Goal: Task Accomplishment & Management: Manage account settings

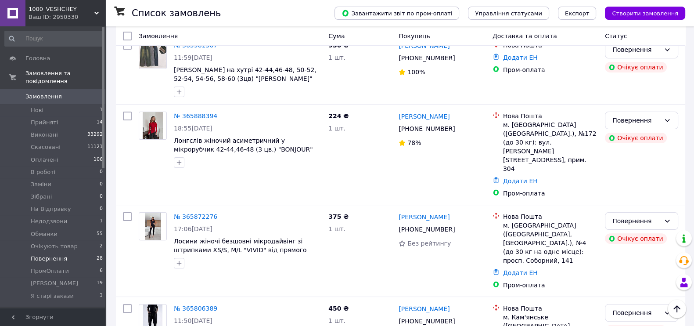
scroll to position [503, 0]
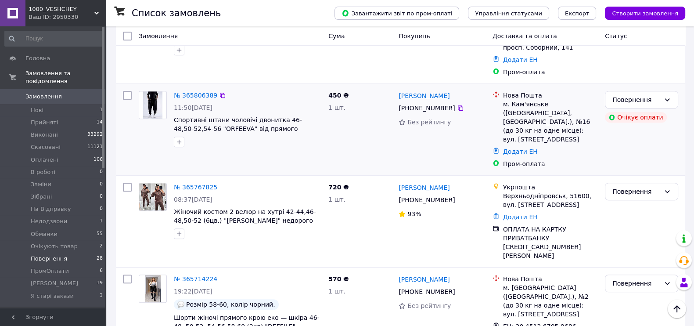
click at [129, 100] on input "checkbox" at bounding box center [127, 95] width 9 height 9
checkbox input "true"
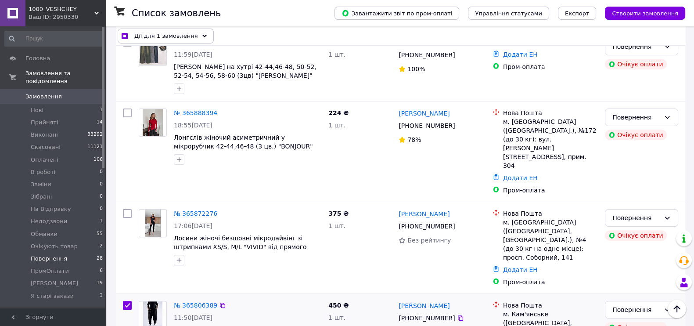
scroll to position [455, 0]
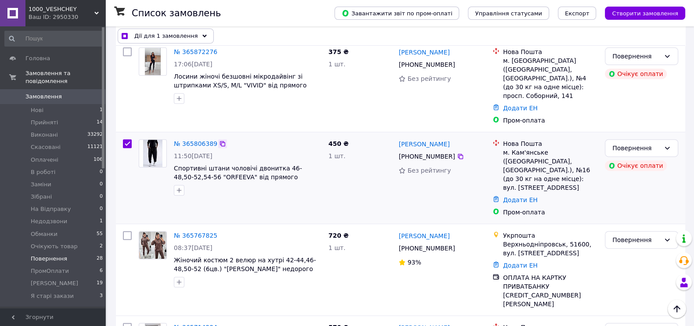
click at [226, 147] on icon at bounding box center [222, 143] width 7 height 7
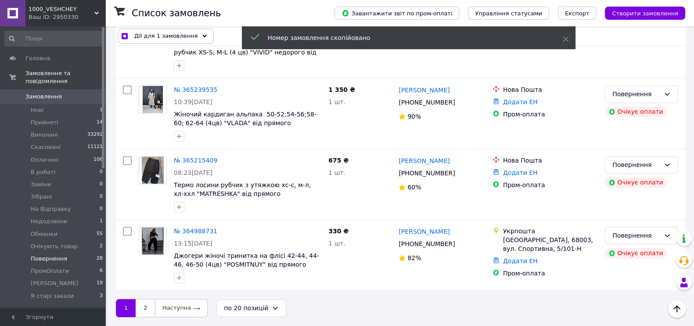
scroll to position [1772, 0]
click at [260, 308] on div "по 20 позицій" at bounding box center [246, 308] width 44 height 10
checkbox input "true"
click at [256, 279] on li "по 100 позицій" at bounding box center [253, 287] width 74 height 16
checkbox input "false"
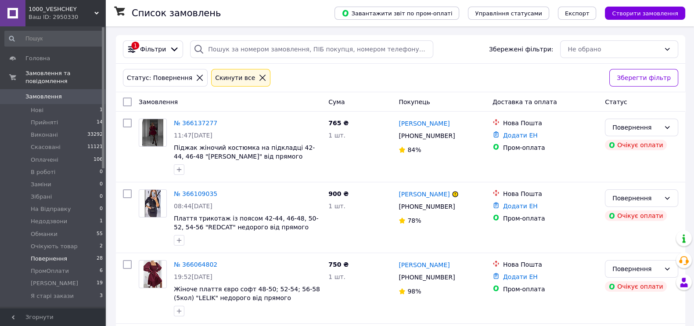
scroll to position [2730, 0]
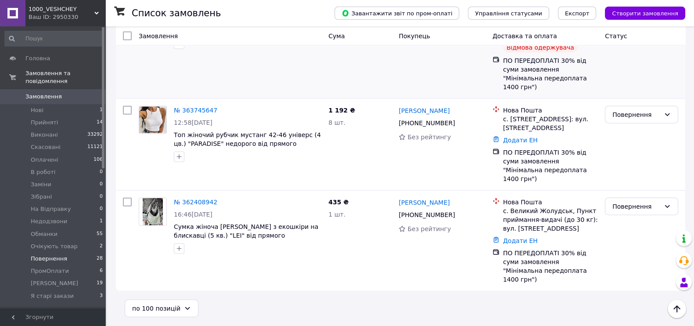
checkbox input "true"
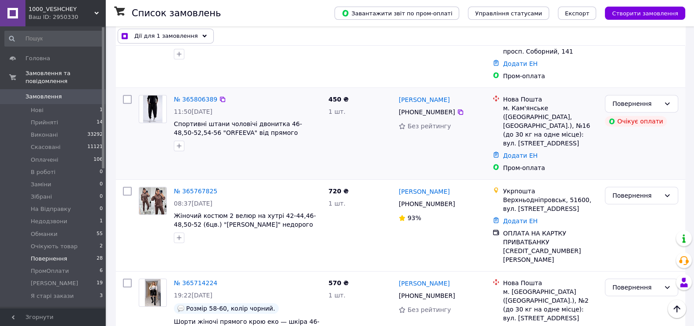
click at [126, 104] on input "checkbox" at bounding box center [127, 99] width 9 height 9
checkbox input "true"
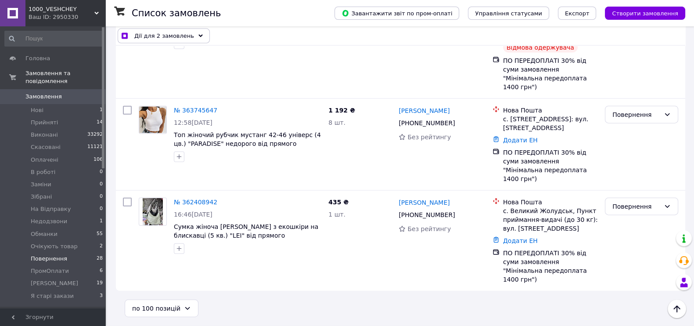
scroll to position [1005, 0]
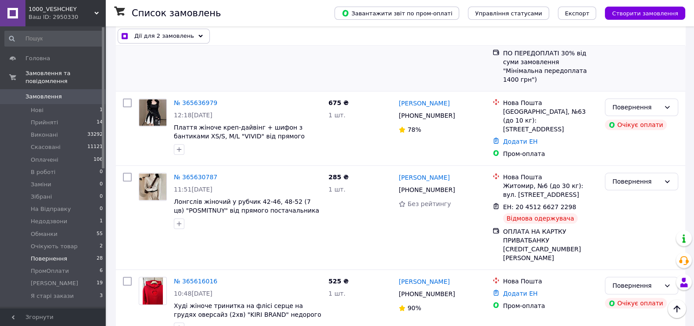
checkbox input "true"
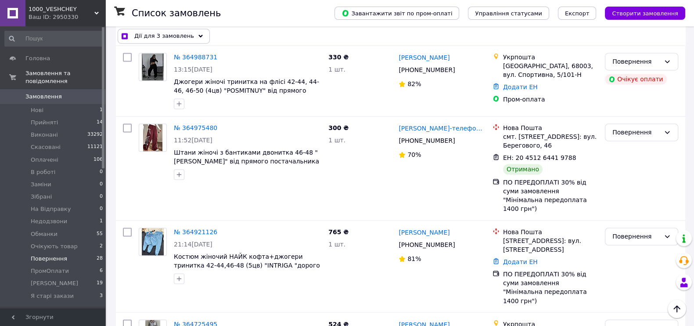
checkbox input "true"
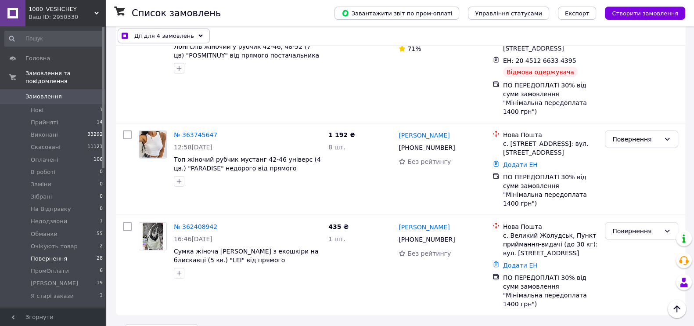
checkbox input "true"
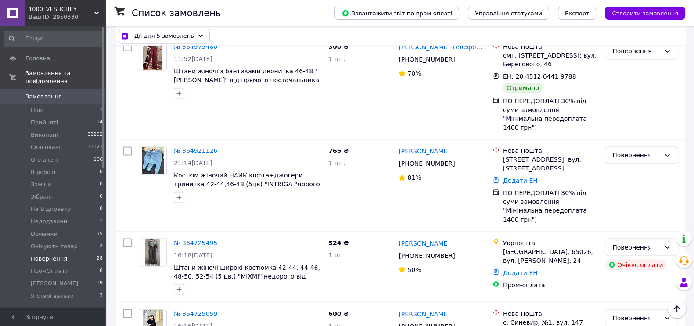
checkbox input "true"
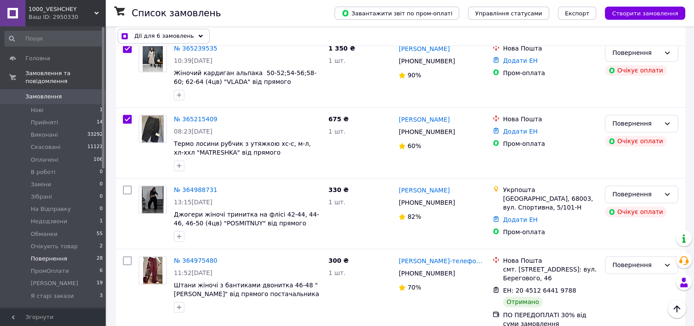
scroll to position [1636, 0]
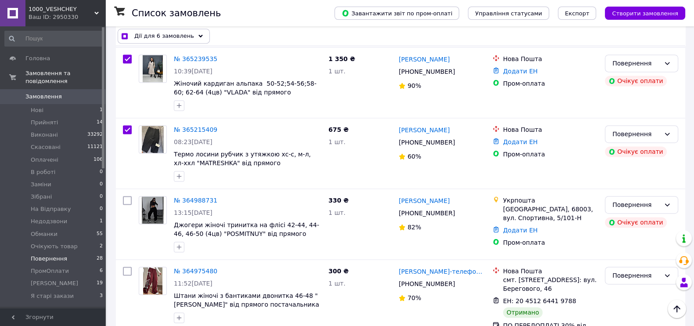
checkbox input "true"
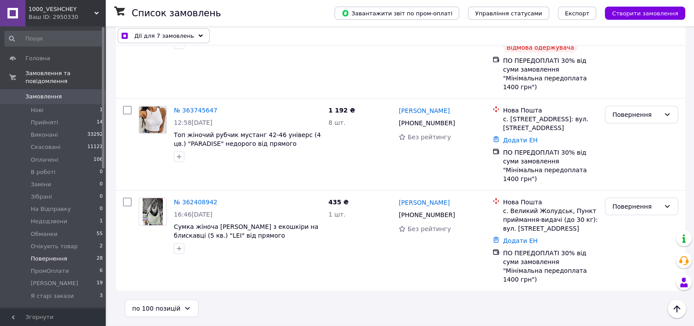
scroll to position [1314, 0]
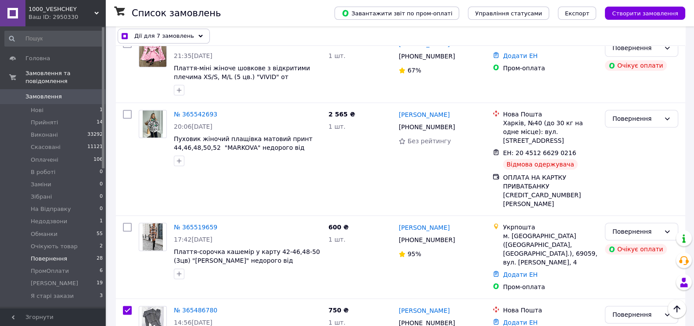
checkbox input "true"
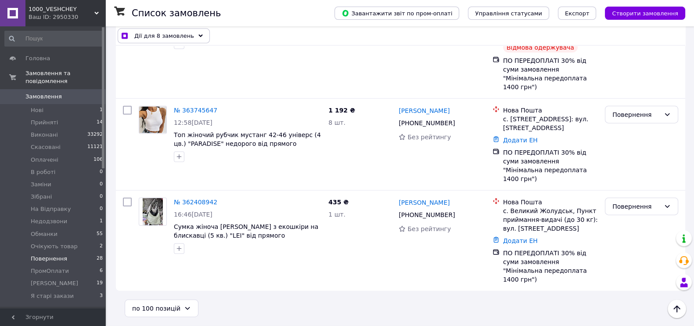
checkbox input "true"
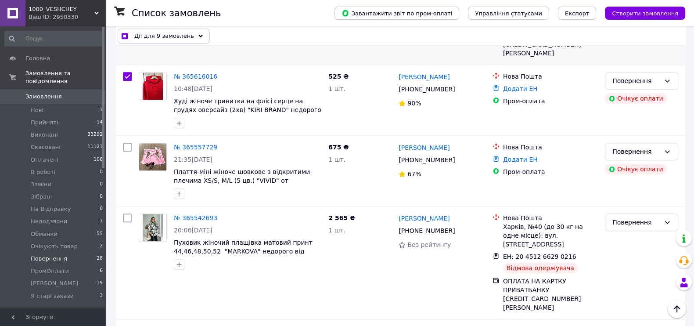
checkbox input "true"
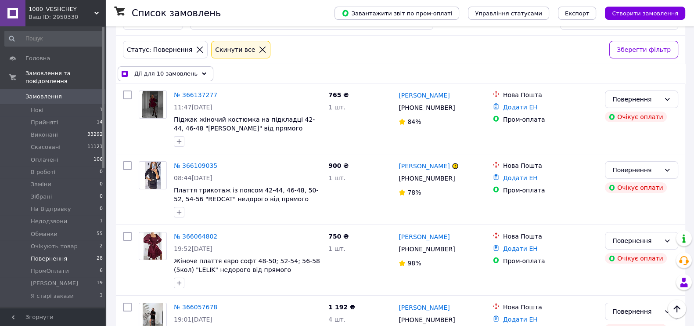
scroll to position [0, 0]
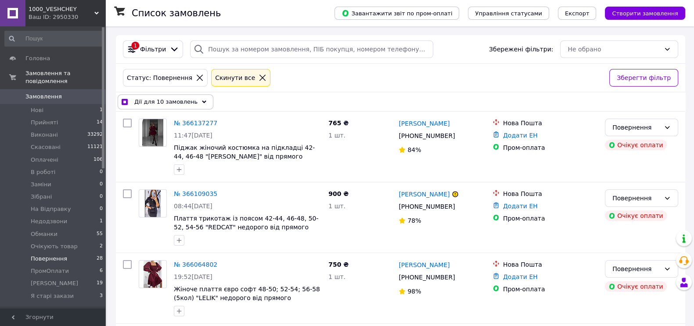
click at [173, 103] on span "Дії для 10 замовлень" at bounding box center [165, 102] width 63 height 9
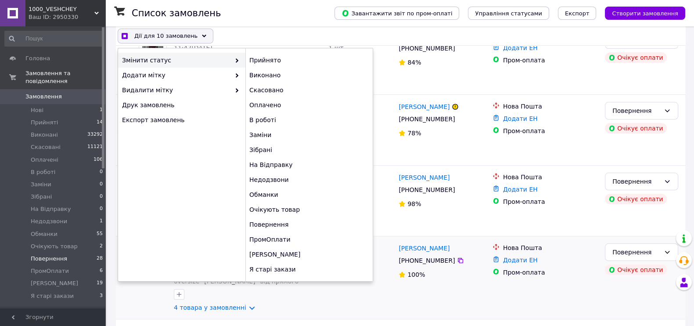
scroll to position [165, 0]
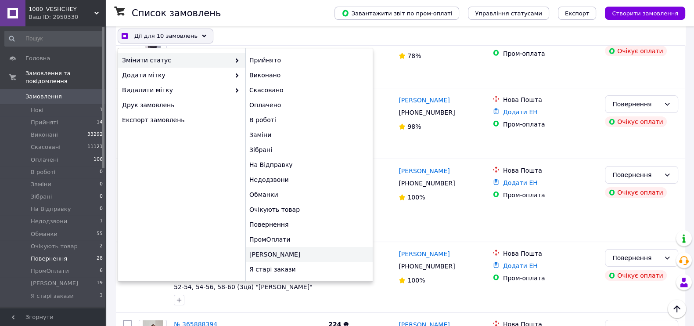
checkbox input "true"
click at [271, 262] on div "[PERSON_NAME]" at bounding box center [309, 254] width 127 height 15
checkbox input "false"
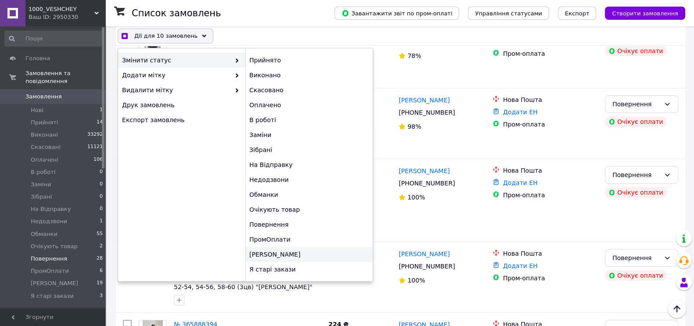
checkbox input "false"
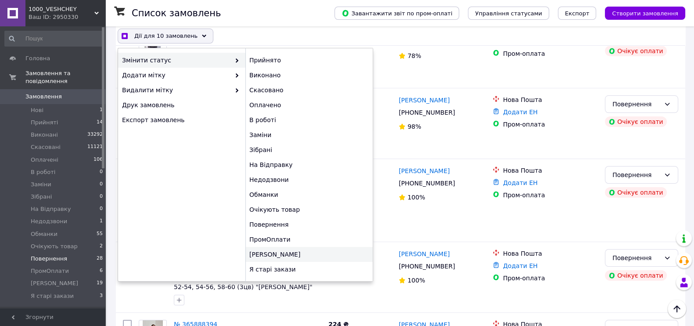
checkbox input "false"
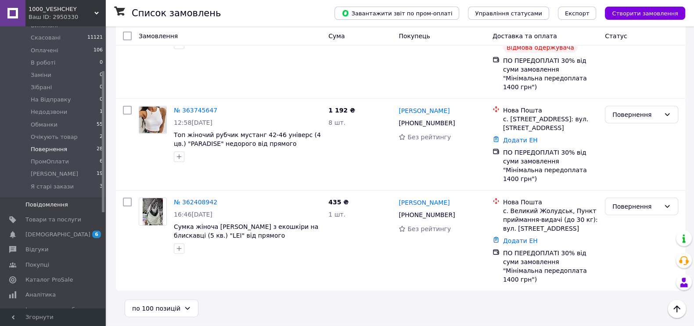
scroll to position [0, 0]
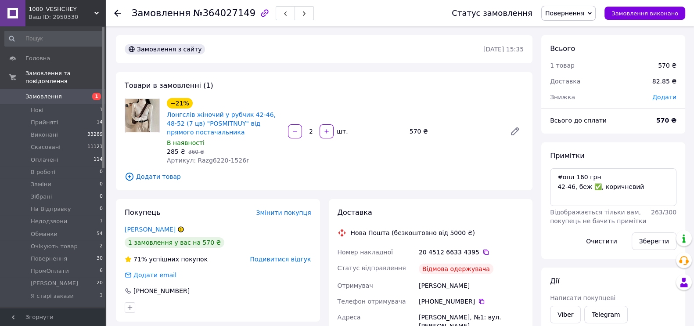
scroll to position [1104, 0]
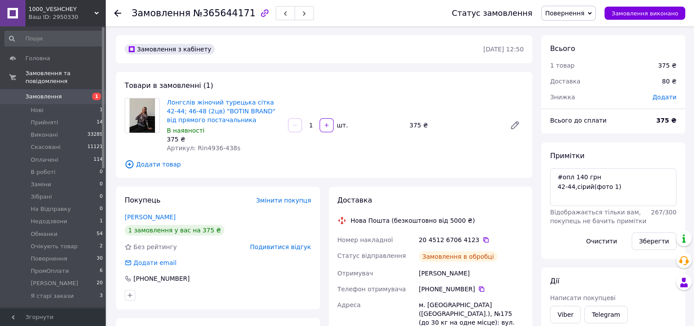
scroll to position [233, 0]
click at [490, 243] on icon at bounding box center [486, 239] width 7 height 7
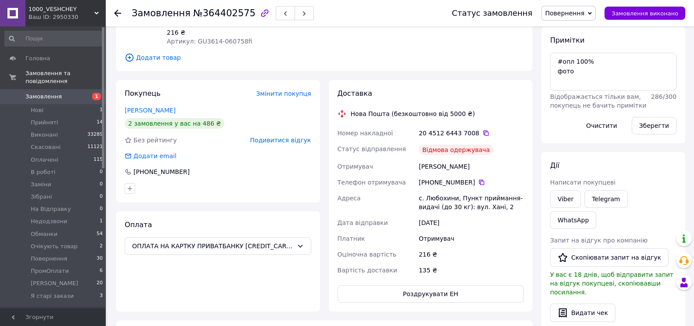
scroll to position [165, 0]
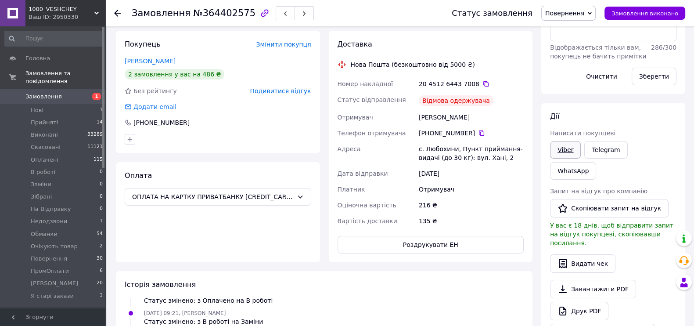
click at [562, 159] on link "Viber" at bounding box center [565, 150] width 31 height 18
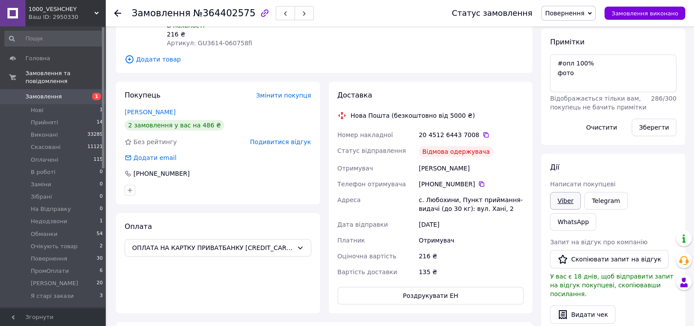
scroll to position [54, 0]
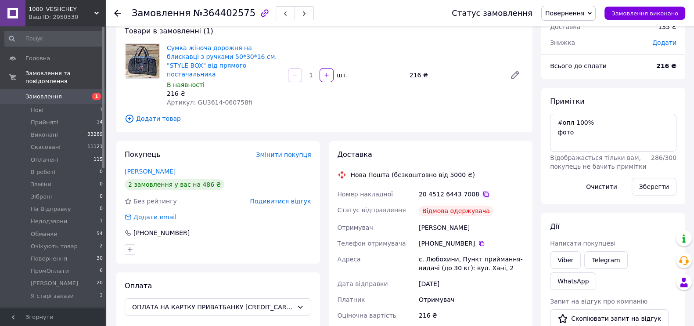
click at [490, 198] on icon at bounding box center [486, 194] width 7 height 7
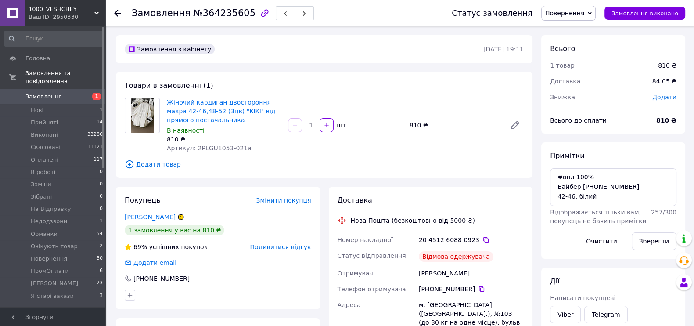
scroll to position [11, 0]
click at [604, 191] on textarea "#опл 100% Вайбер +380686878172 42-46, білий" at bounding box center [613, 187] width 127 height 38
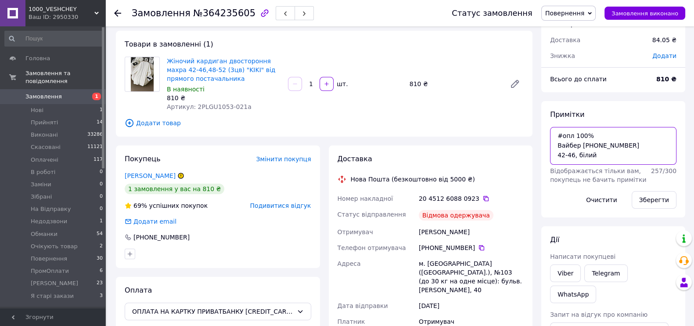
scroll to position [54, 0]
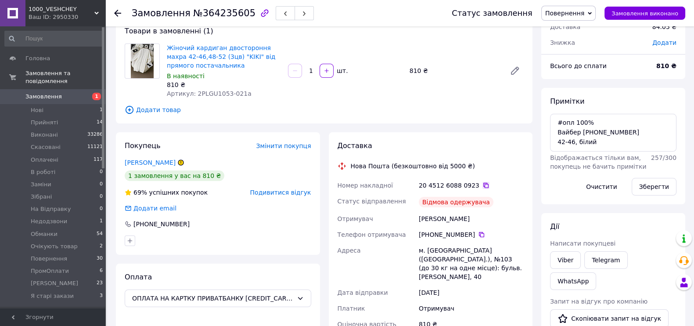
click at [490, 189] on icon at bounding box center [486, 185] width 7 height 7
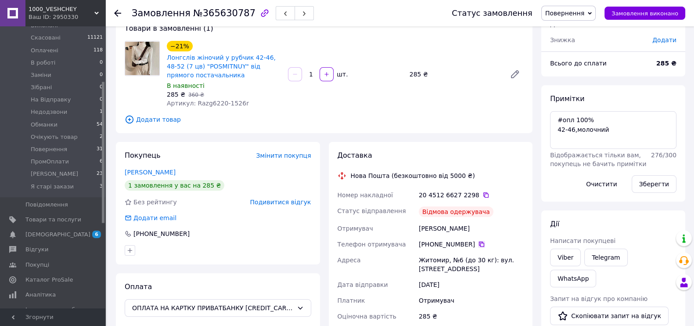
scroll to position [109, 0]
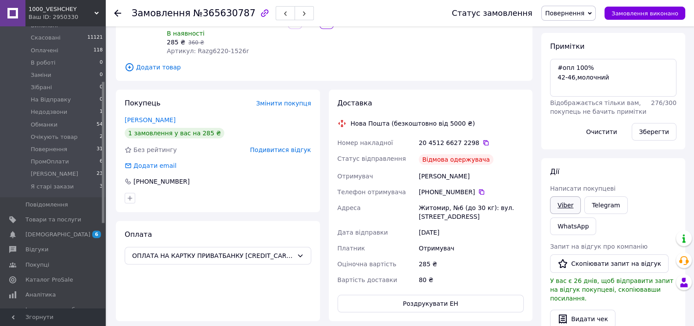
click at [564, 214] on link "Viber" at bounding box center [565, 205] width 31 height 18
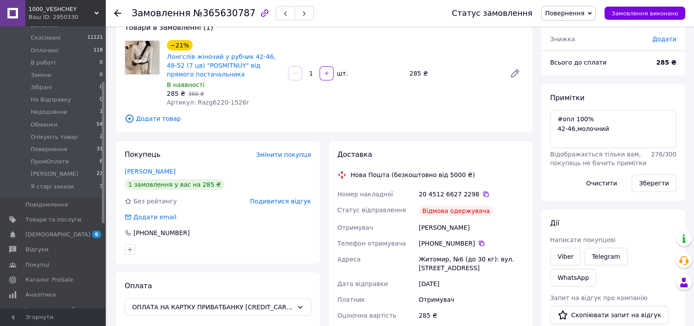
scroll to position [0, 0]
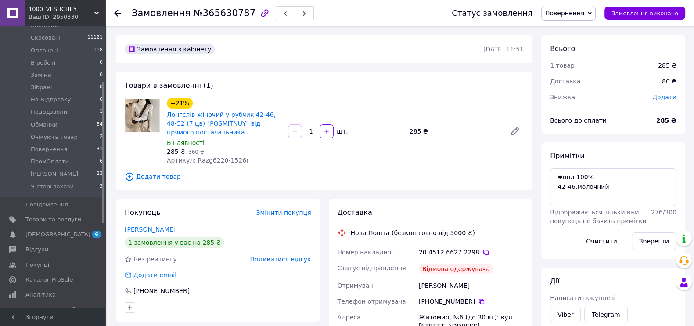
click at [495, 257] on div "20 4512 6627 2298" at bounding box center [471, 252] width 105 height 9
click at [490, 256] on icon at bounding box center [486, 252] width 7 height 7
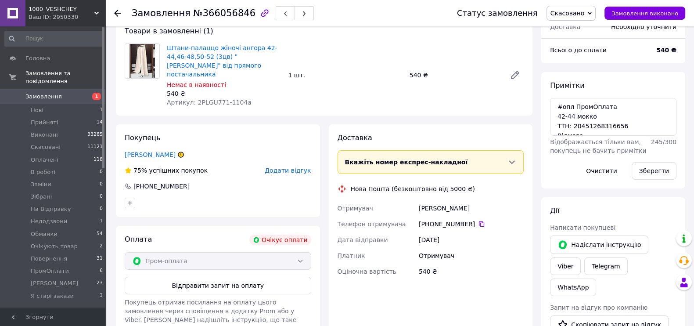
scroll to position [23, 0]
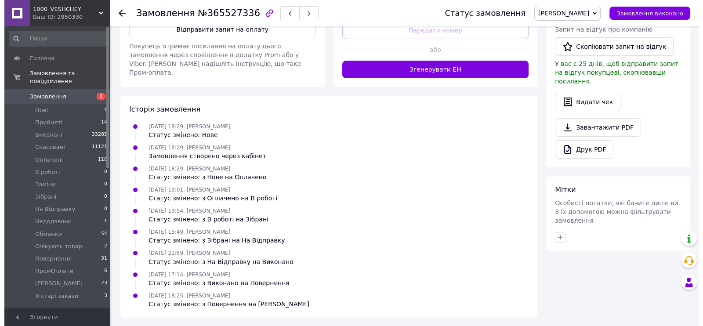
scroll to position [439, 0]
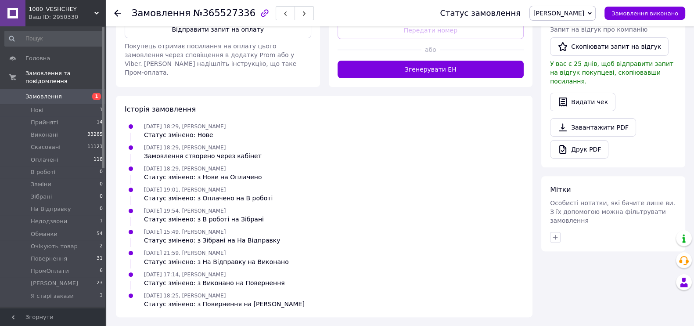
click at [586, 11] on span "[PERSON_NAME]" at bounding box center [563, 13] width 66 height 15
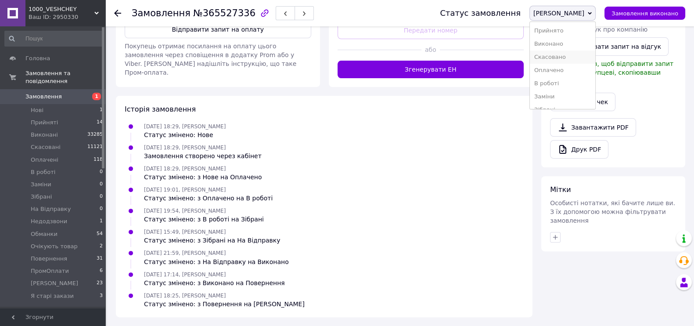
click at [595, 64] on li "Скасовано" at bounding box center [562, 57] width 65 height 13
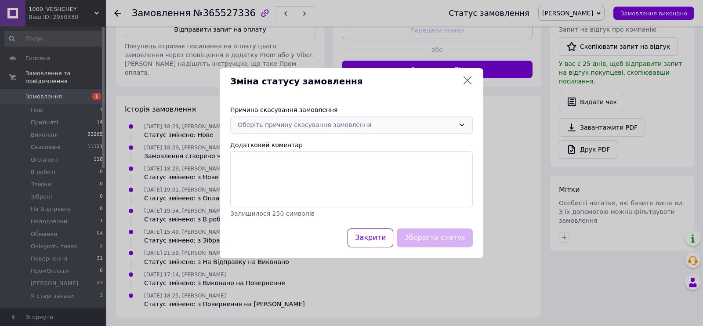
click at [352, 123] on div "Оберіть причину скасування замовлення" at bounding box center [346, 125] width 217 height 10
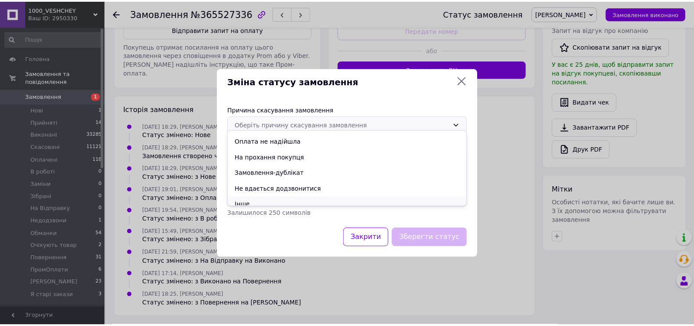
scroll to position [40, 0]
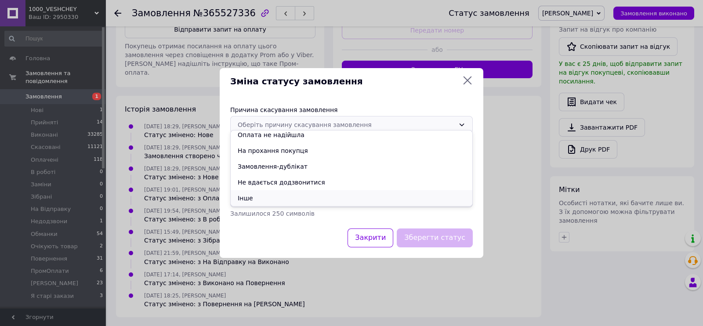
click at [257, 206] on li "Інше" at bounding box center [352, 198] width 242 height 16
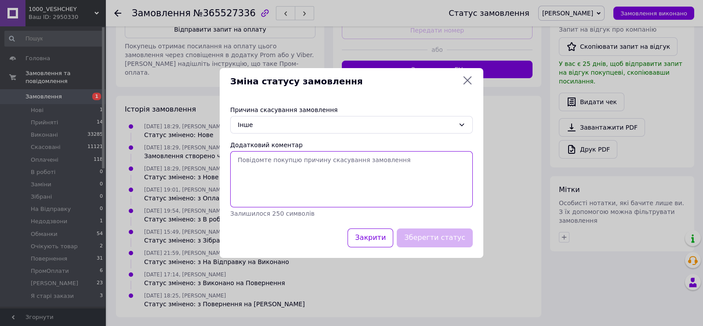
click at [256, 195] on textarea "Додатковий коментар" at bounding box center [351, 179] width 242 height 56
paste textarea "мразь"
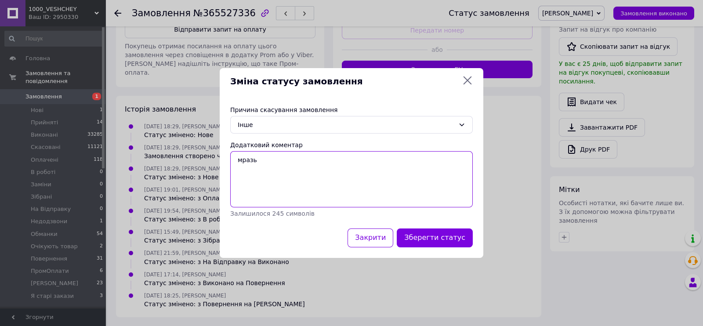
type textarea "мразь"
click at [424, 238] on button "Зберегти статус" at bounding box center [435, 237] width 76 height 19
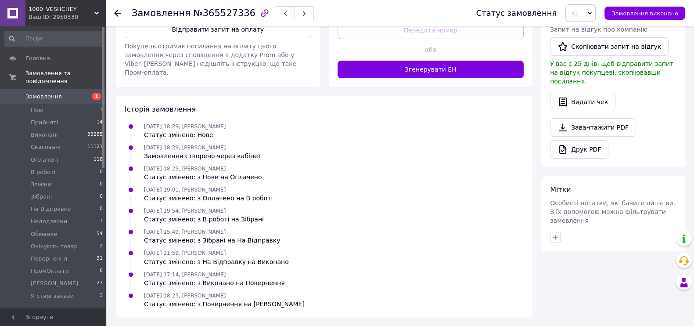
click at [425, 248] on div "08.10.2025 21:59, Галина Рекс Статус змінено: з На Відправку на Виконано" at bounding box center [324, 257] width 406 height 18
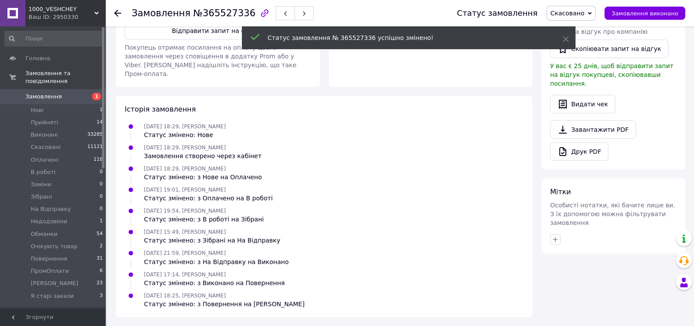
scroll to position [403, 0]
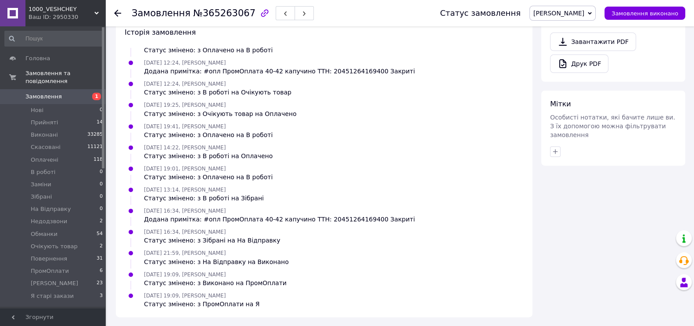
scroll to position [476, 0]
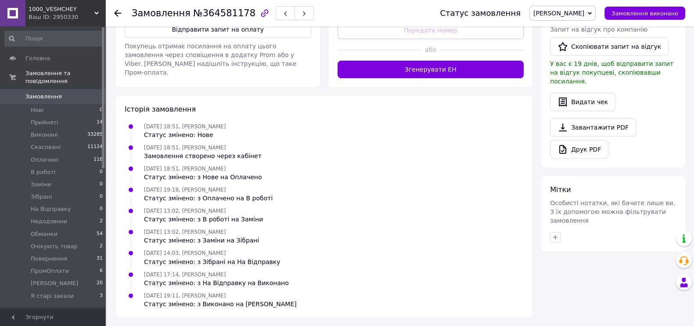
scroll to position [452, 0]
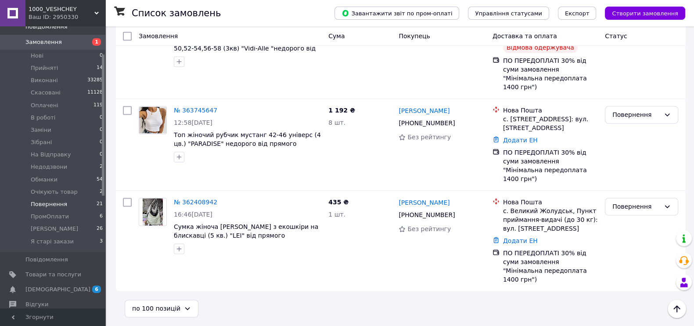
scroll to position [1858, 0]
click at [41, 235] on li "Я 26" at bounding box center [54, 229] width 108 height 12
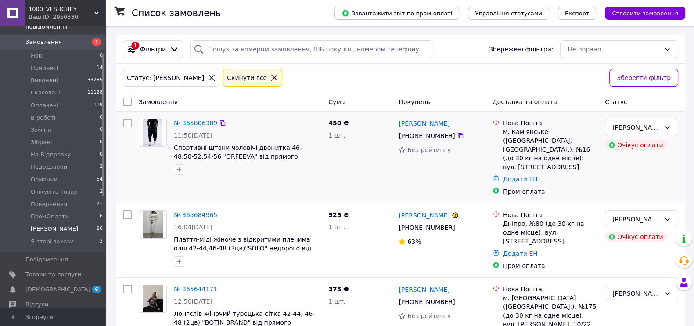
click at [127, 127] on input "checkbox" at bounding box center [127, 123] width 9 height 9
checkbox input "true"
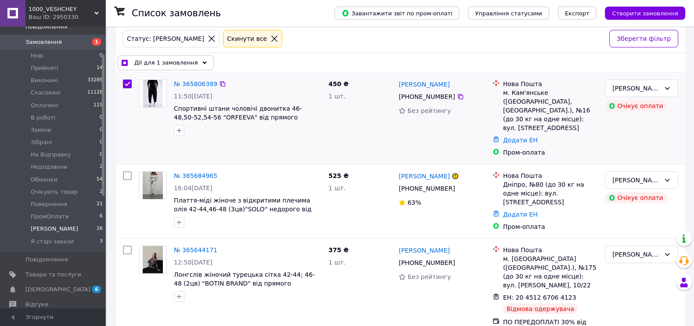
scroll to position [54, 0]
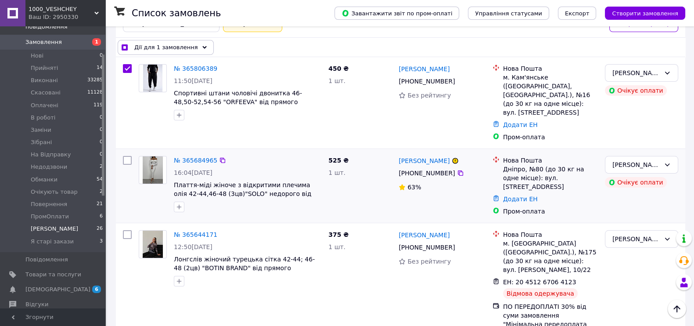
click at [130, 165] on input "checkbox" at bounding box center [127, 160] width 9 height 9
checkbox input "true"
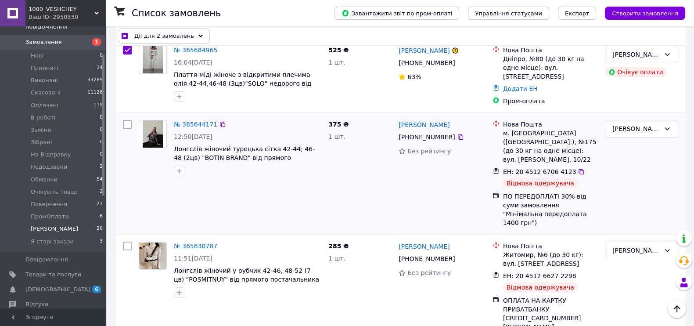
click at [128, 129] on input "checkbox" at bounding box center [127, 124] width 9 height 9
checkbox input "true"
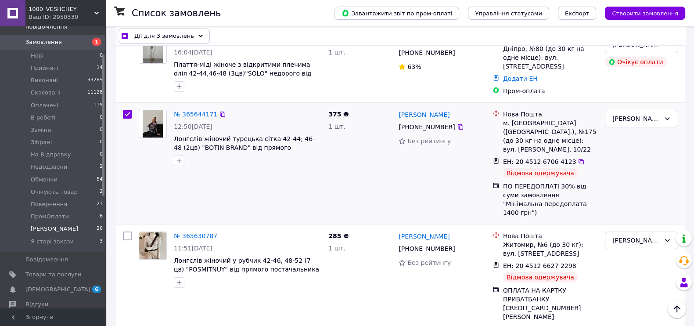
scroll to position [275, 0]
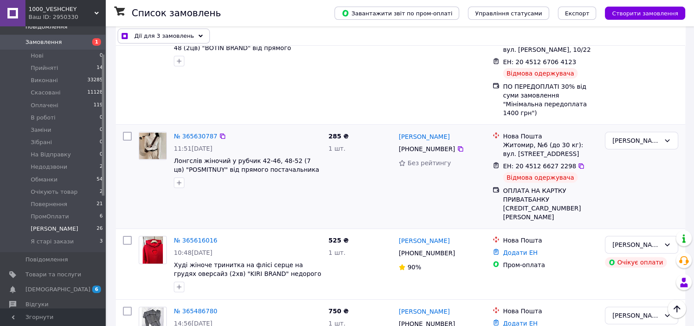
click at [130, 141] on input "checkbox" at bounding box center [127, 136] width 9 height 9
checkbox input "true"
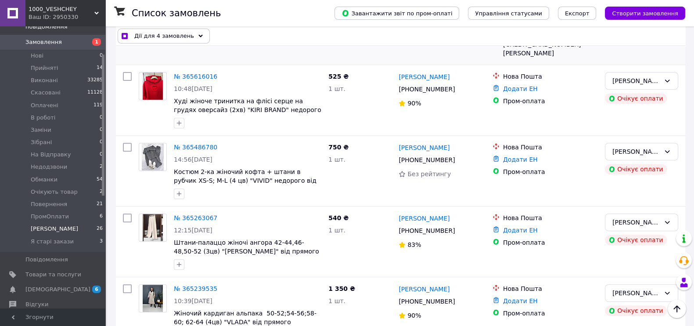
scroll to position [439, 0]
click at [128, 80] on input "checkbox" at bounding box center [127, 76] width 9 height 9
checkbox input "true"
click at [610, 15] on button "Створити замовлення" at bounding box center [645, 13] width 80 height 13
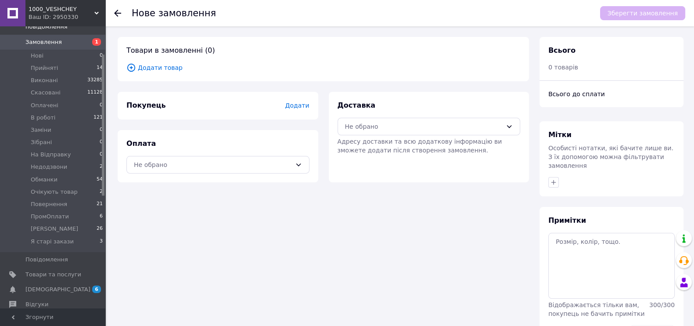
click at [160, 72] on span "Додати товар" at bounding box center [324, 68] width 394 height 10
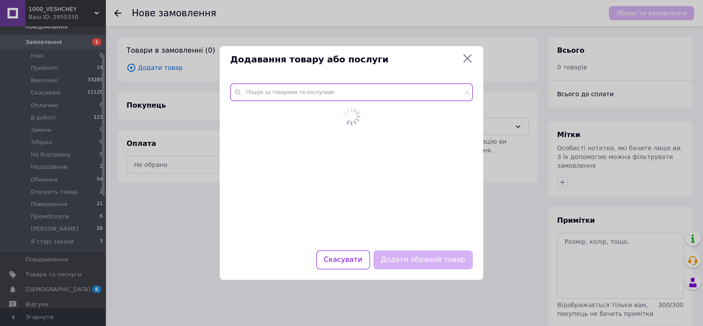
click at [271, 91] on input "text" at bounding box center [351, 92] width 242 height 18
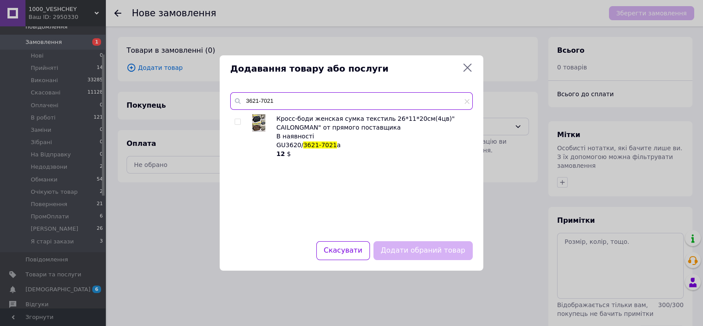
type input "3621-7021"
click at [237, 122] on input "checkbox" at bounding box center [238, 122] width 6 height 6
checkbox input "true"
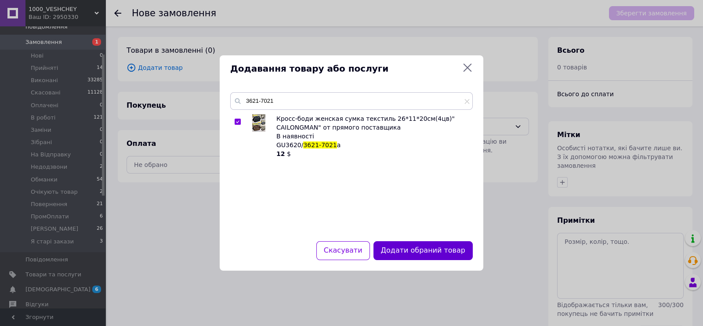
click at [392, 260] on button "Додати обраний товар" at bounding box center [422, 250] width 99 height 19
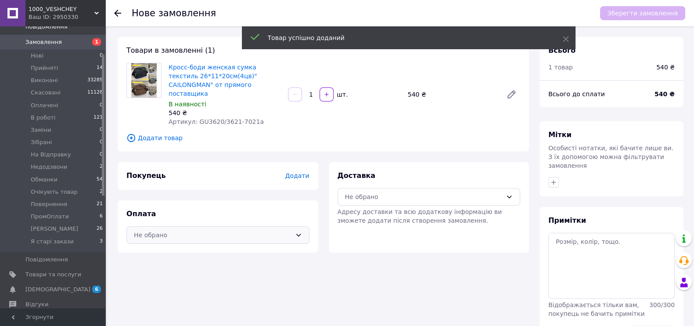
click at [228, 244] on div "Не обрано" at bounding box center [218, 235] width 183 height 18
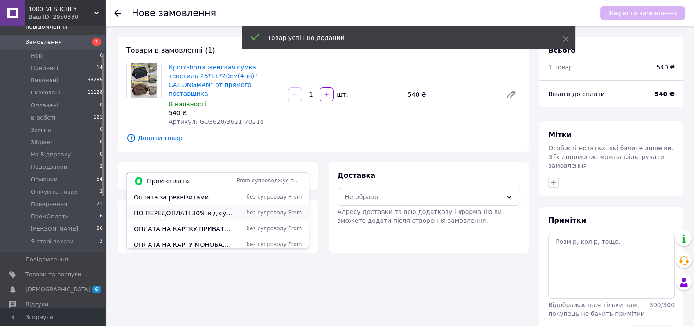
click at [196, 209] on span "ПО ПЕРЕДОПЛАТІ 30% від суми замовлення "Мінімальна передоплата 1400 грн")" at bounding box center [183, 213] width 99 height 9
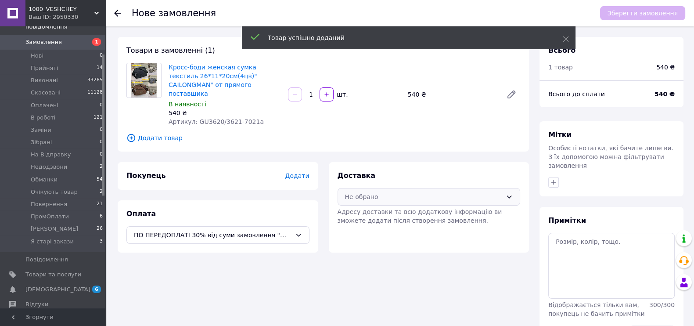
click at [397, 206] on div "Не обрано" at bounding box center [429, 197] width 183 height 18
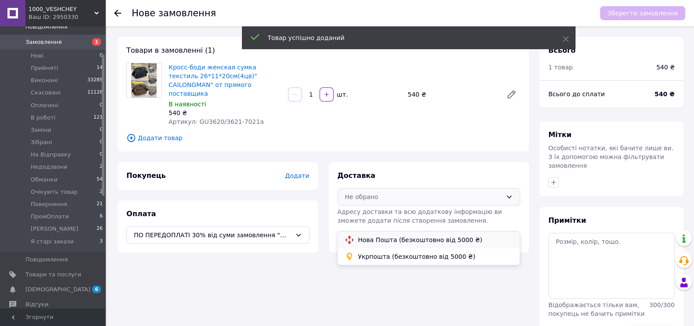
click at [360, 244] on span "Нова Пошта (безкоштовно від 5000 ₴)" at bounding box center [435, 239] width 155 height 9
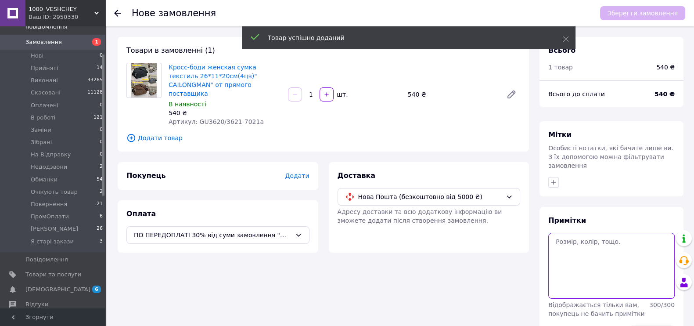
click at [602, 266] on textarea at bounding box center [612, 266] width 127 height 66
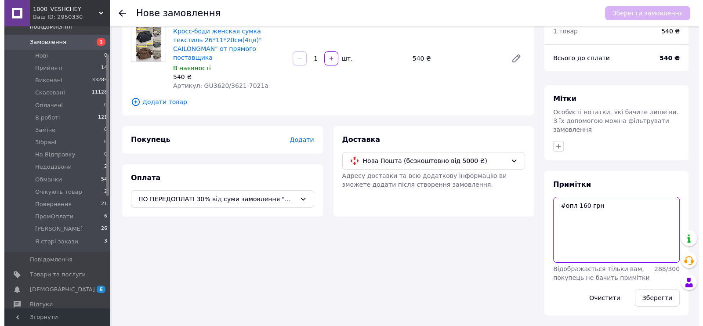
scroll to position [86, 0]
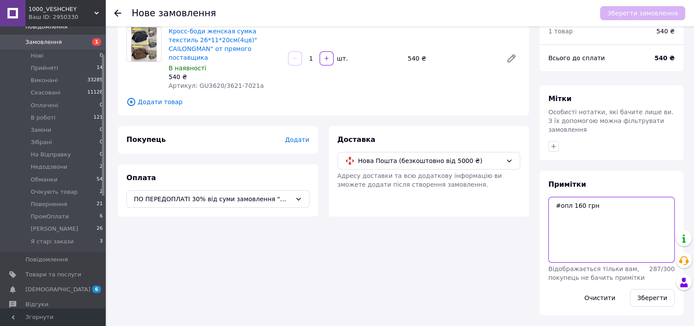
paste textarea "коричневому"
type textarea "#опл 160 грн коричневий"
click at [647, 298] on button "Зберегти" at bounding box center [652, 298] width 45 height 18
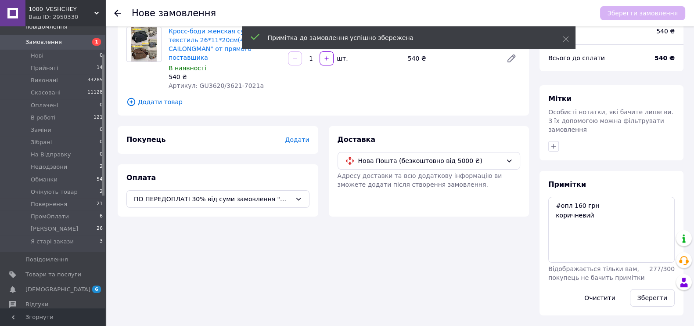
click at [296, 136] on span "Додати" at bounding box center [297, 139] width 24 height 7
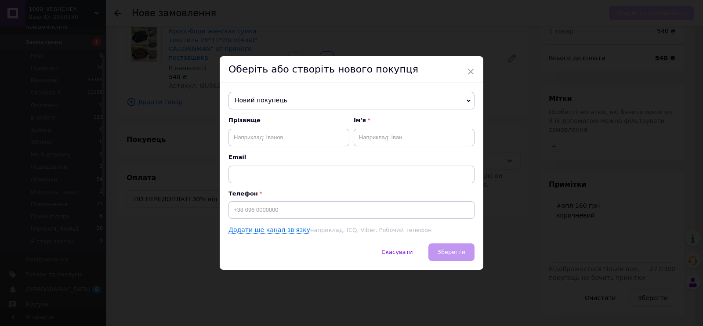
click at [264, 95] on span "Новий покупець" at bounding box center [351, 101] width 246 height 18
paste input "+380997939229"
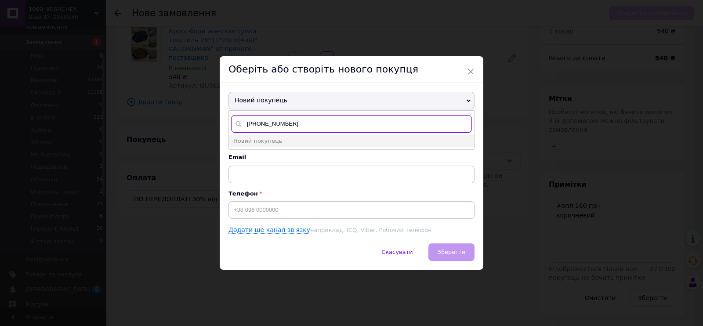
type input "+380997939229"
click at [267, 206] on input at bounding box center [351, 210] width 246 height 18
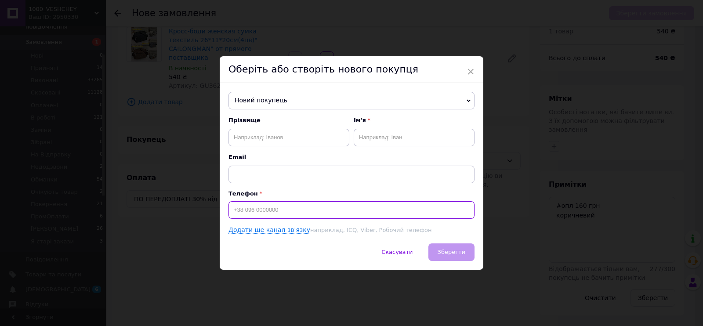
paste input "+380997939229"
type input "+380997939229"
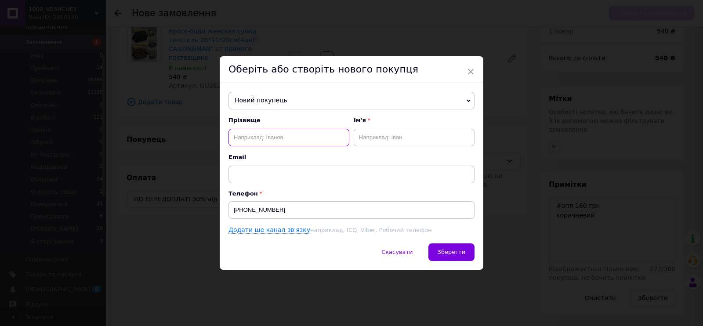
click at [272, 130] on input "text" at bounding box center [288, 138] width 121 height 18
paste input "Дударенко Марина"
click at [307, 138] on input "Дударенко Марина" at bounding box center [288, 138] width 121 height 18
type input "Дударенко"
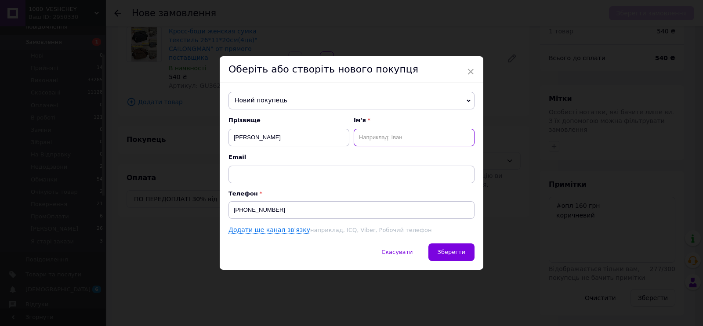
click at [441, 137] on input "text" at bounding box center [414, 138] width 121 height 18
paste input "[PERSON_NAME]"
type input "Марина-ЧАТ"
click at [446, 255] on span "Зберегти" at bounding box center [451, 252] width 28 height 7
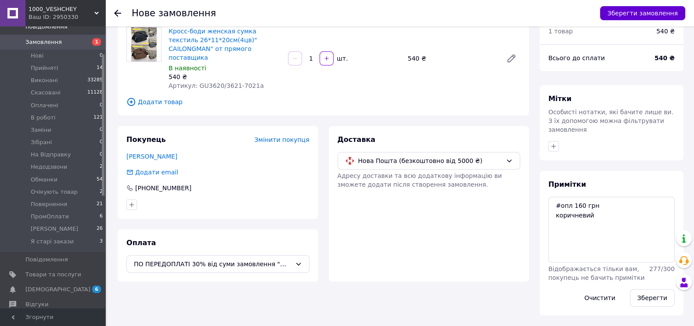
click at [600, 19] on button "Зберегти замовлення" at bounding box center [642, 13] width 85 height 14
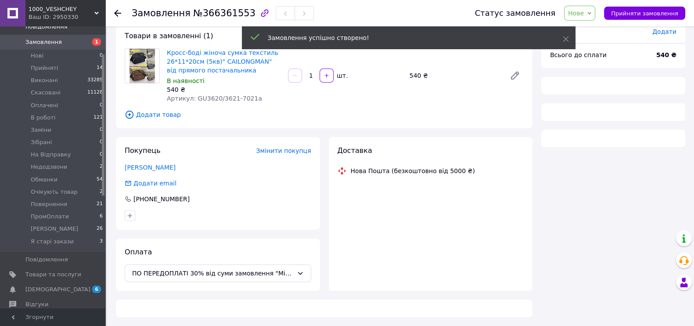
drag, startPoint x: 573, startPoint y: 11, endPoint x: 574, endPoint y: 18, distance: 8.0
click at [573, 11] on span "Нове" at bounding box center [576, 13] width 16 height 7
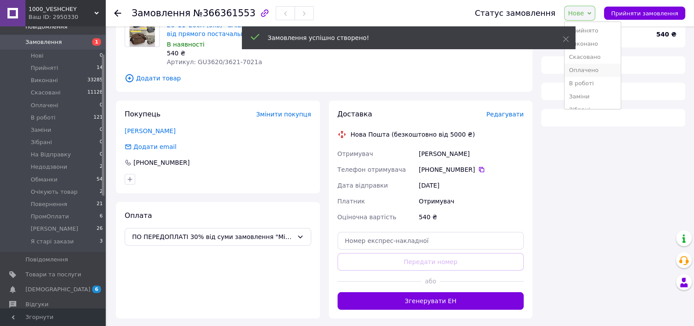
drag, startPoint x: 582, startPoint y: 74, endPoint x: 386, endPoint y: 224, distance: 247.1
click at [582, 74] on li "Оплачено" at bounding box center [593, 70] width 56 height 13
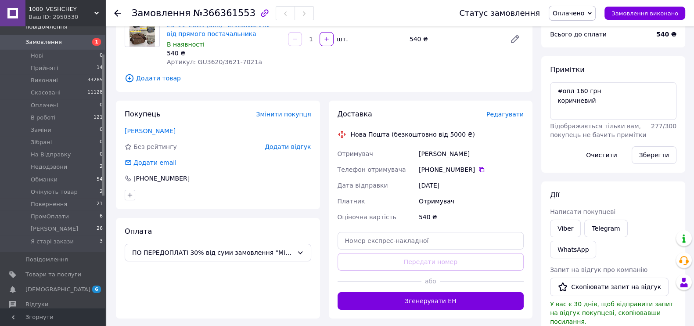
click at [499, 118] on span "Редагувати" at bounding box center [505, 114] width 37 height 7
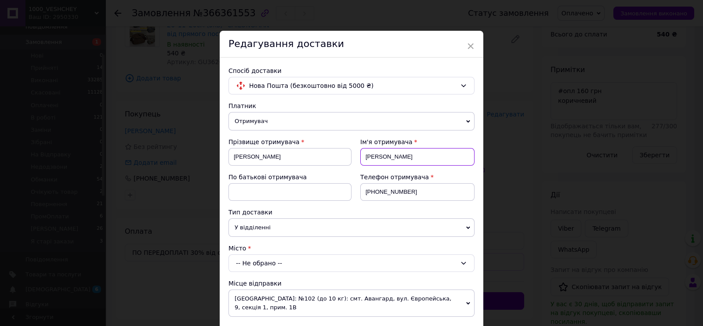
click at [398, 166] on input "Марина-ЧАТ" at bounding box center [417, 157] width 114 height 18
type input "[PERSON_NAME]"
click at [287, 272] on div "-- Не обрано --" at bounding box center [351, 263] width 246 height 18
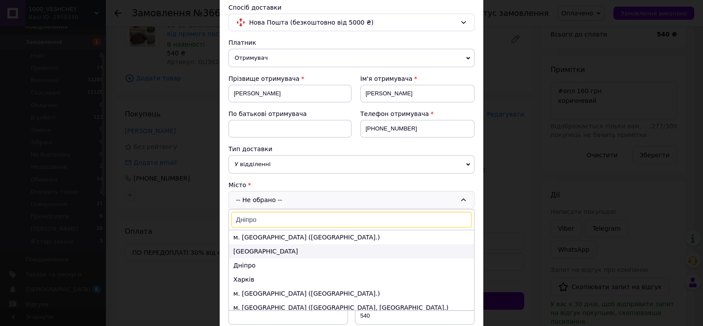
scroll to position [109, 0]
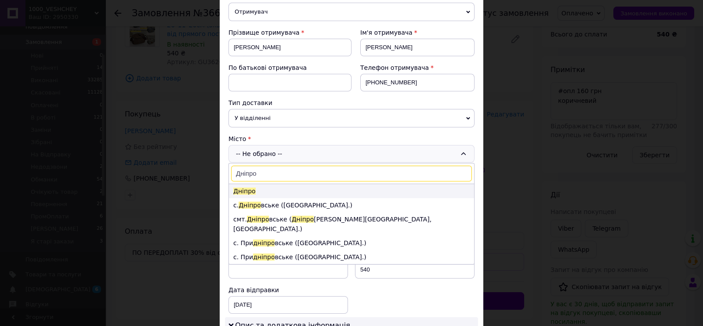
type input "Дніпро"
click at [260, 198] on li "Дніпро" at bounding box center [351, 191] width 245 height 14
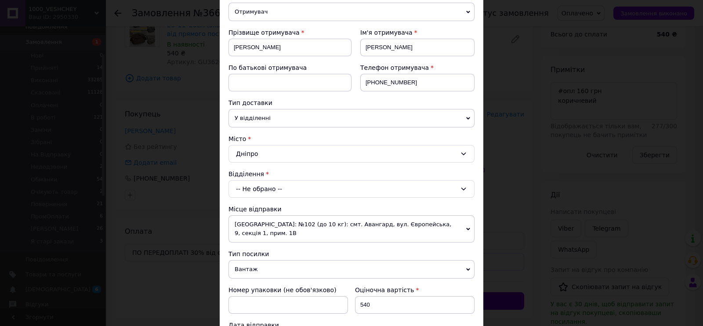
click at [262, 198] on div "-- Не обрано --" at bounding box center [351, 189] width 246 height 18
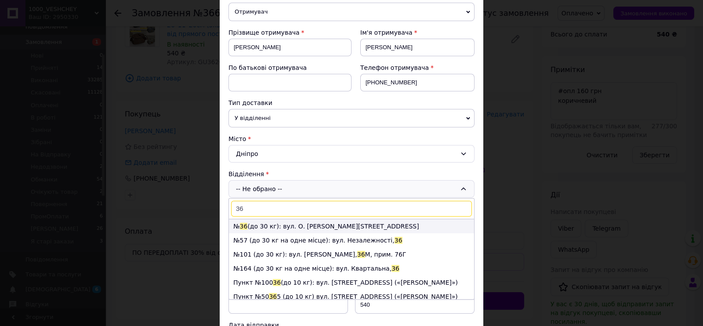
type input "36"
click at [267, 233] on li "№ 36 (до 30 кг): вул. О. Гончара, 14" at bounding box center [351, 226] width 245 height 14
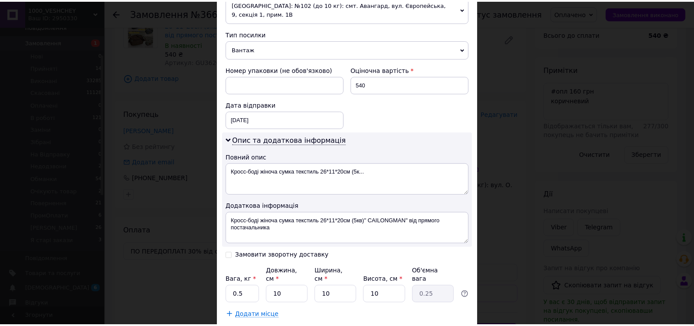
scroll to position [439, 0]
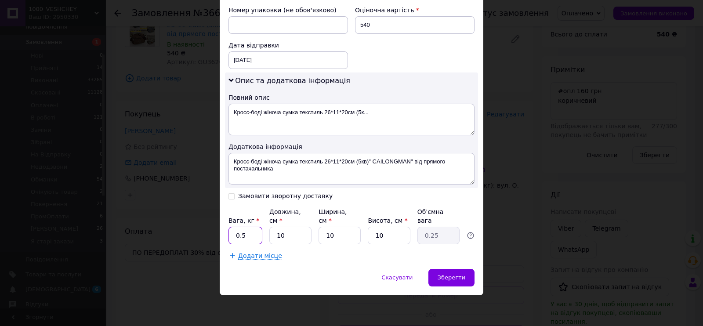
click at [257, 244] on input "0.5" at bounding box center [245, 236] width 34 height 18
type input "2"
click at [448, 281] on span "Зберегти" at bounding box center [451, 277] width 28 height 7
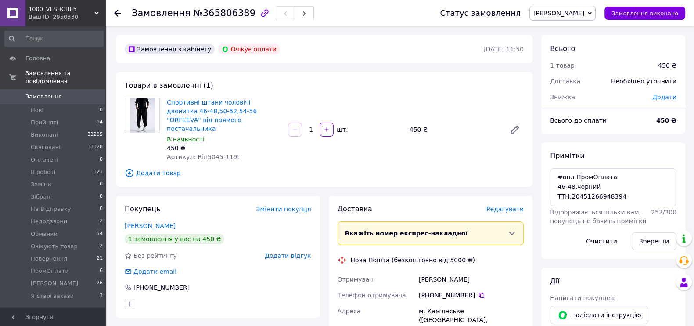
scroll to position [41, 0]
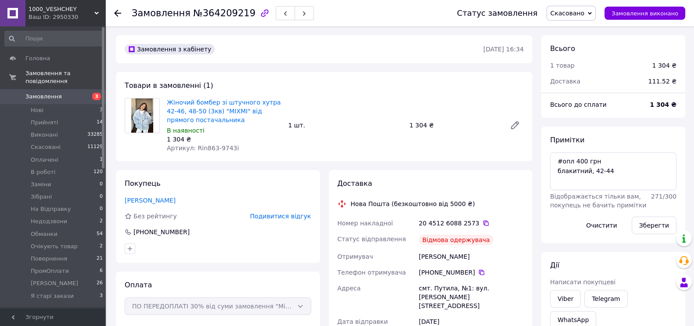
scroll to position [412, 0]
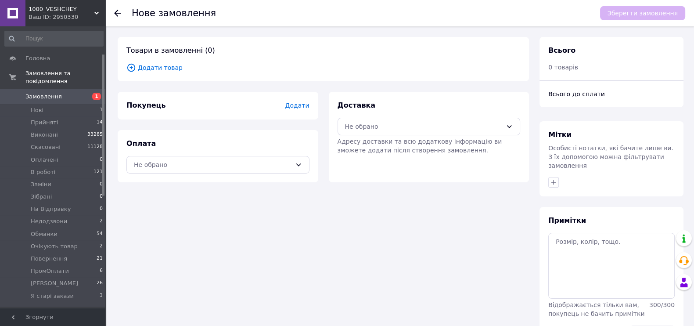
scroll to position [54, 0]
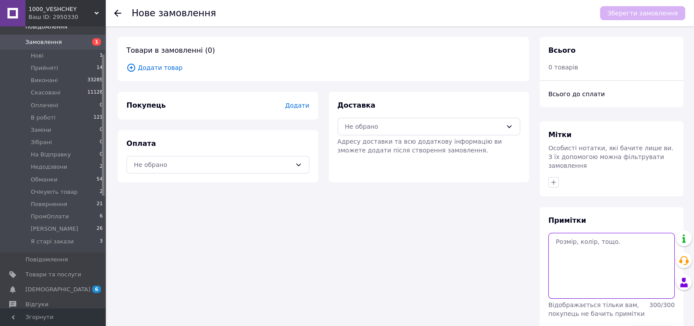
click at [617, 271] on textarea at bounding box center [612, 266] width 127 height 66
paste textarea "#опл ПромОплата Rin1551-1577i-42-44,чорний Rin1551-1454i - 42-44, чорний Razg62…"
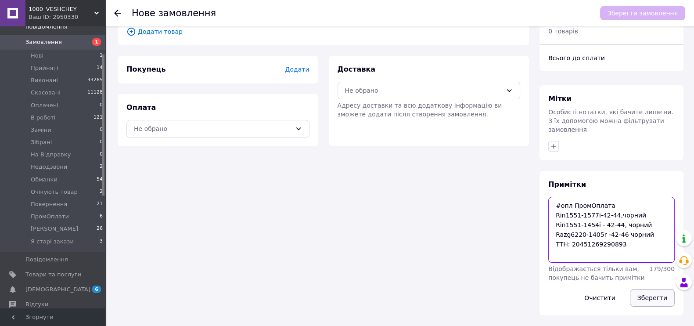
type textarea "#опл ПромОплата Rin1551-1577i-42-44,чорний Rin1551-1454i - 42-44, чорний Razg62…"
click at [648, 302] on button "Зберегти" at bounding box center [652, 298] width 45 height 18
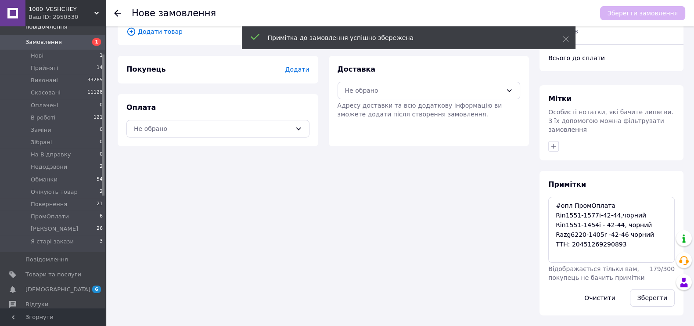
scroll to position [0, 0]
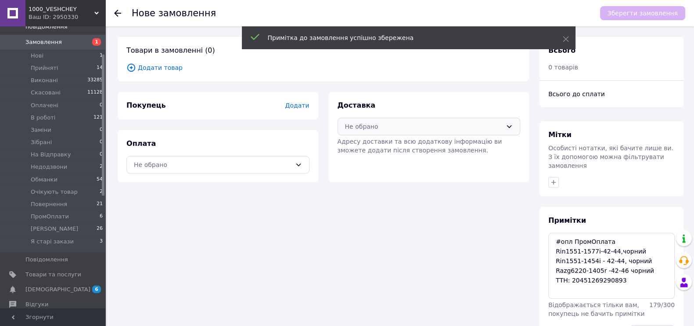
click at [373, 131] on div "Не обрано" at bounding box center [424, 127] width 158 height 10
click at [375, 158] on span "Нова Пошта (безкоштовно від 5000 ₴)" at bounding box center [435, 154] width 155 height 9
click at [277, 170] on div "Не обрано" at bounding box center [213, 165] width 158 height 10
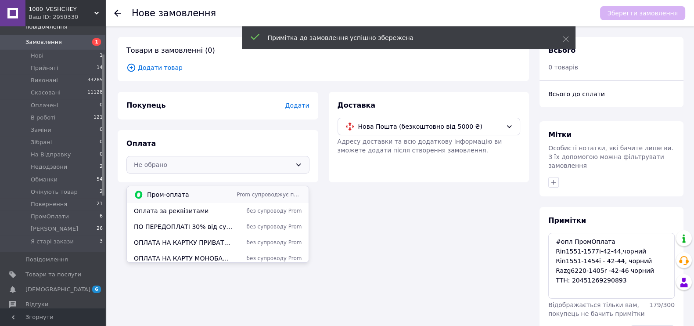
click at [202, 198] on span "Пром-оплата" at bounding box center [190, 194] width 86 height 9
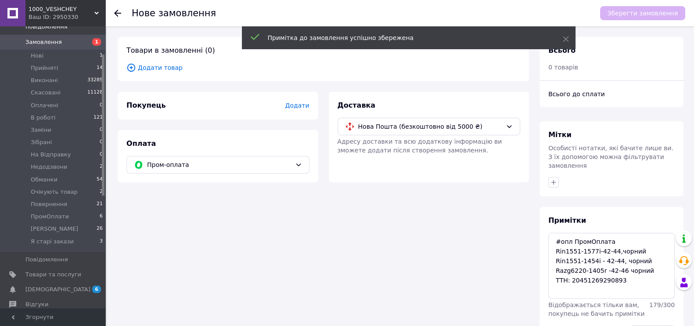
click at [161, 70] on span "Додати товар" at bounding box center [324, 68] width 394 height 10
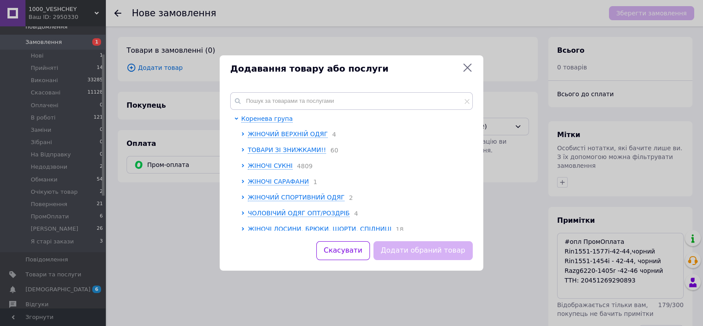
click at [270, 92] on div "Коренева група ЖІНОЧИЙ ВЕРХНІЙ ОДЯГ 4 ТОВАРИ ЗІ ЗНИЖКАМИ!! 60 ЖІНОЧІ СУКНІ 4809…" at bounding box center [352, 161] width 264 height 159
click at [272, 95] on input "text" at bounding box center [351, 101] width 242 height 18
paste input "Rin1551-1577i"
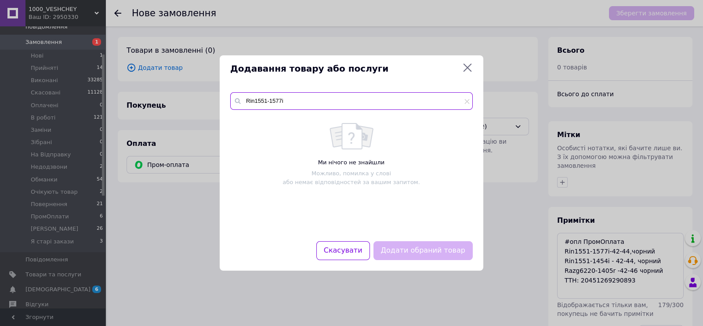
type input "Rin1551-1577i"
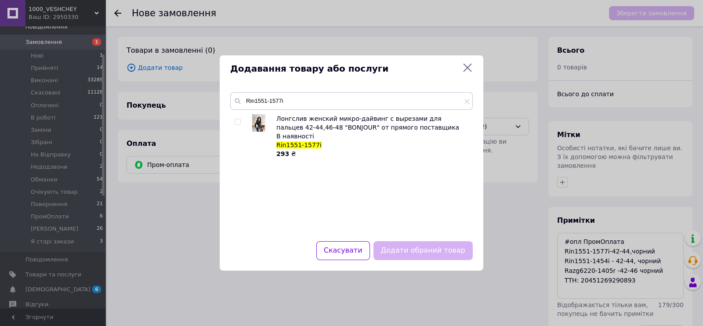
click at [236, 123] on input "checkbox" at bounding box center [238, 122] width 6 height 6
checkbox input "true"
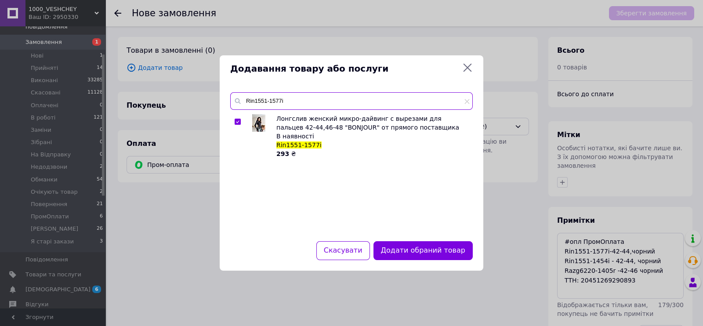
click at [294, 103] on input "Rin1551-1577i" at bounding box center [351, 101] width 242 height 18
paste input "454"
type input "Rin1551-1454i"
click at [237, 122] on input "checkbox" at bounding box center [238, 122] width 6 height 6
checkbox input "true"
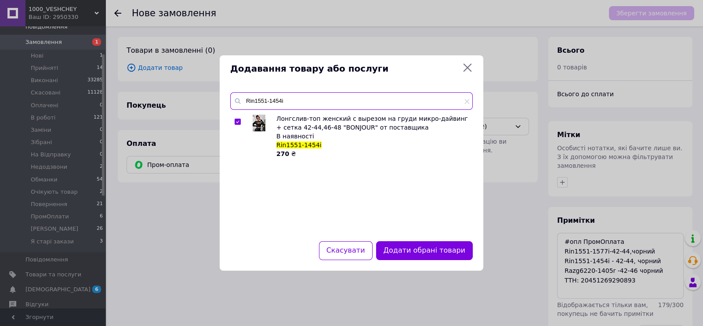
click at [292, 98] on input "Rin1551-1454i" at bounding box center [351, 101] width 242 height 18
paste input "azg6220-1405r"
type input "Razg6220-1405r"
click at [237, 119] on input "checkbox" at bounding box center [238, 122] width 6 height 6
checkbox input "true"
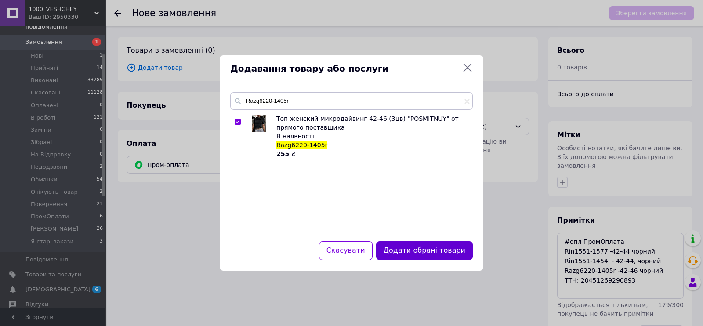
click at [404, 257] on button "Додати обрані товари" at bounding box center [424, 250] width 97 height 19
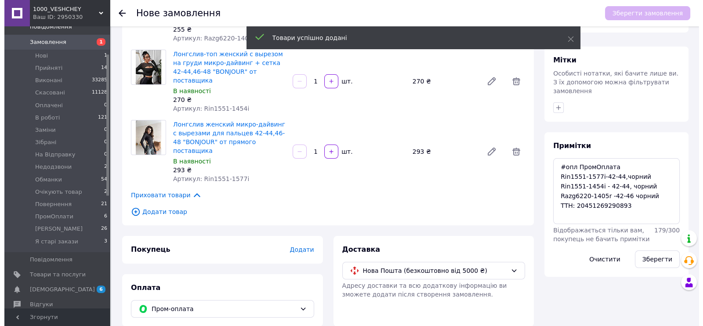
scroll to position [153, 0]
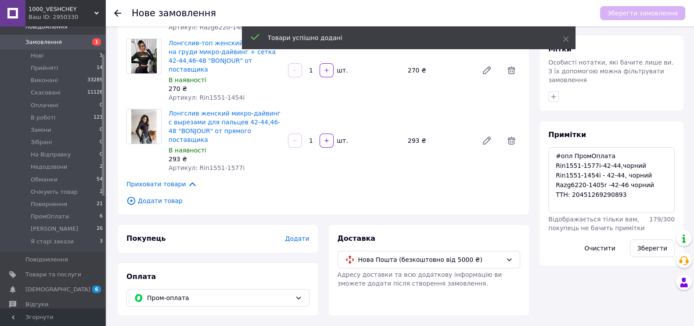
click at [301, 235] on span "Додати" at bounding box center [297, 238] width 24 height 7
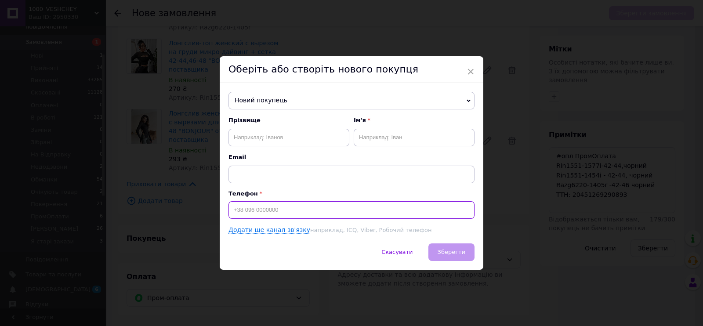
click at [280, 206] on input at bounding box center [351, 210] width 246 height 18
click at [279, 98] on span "Новий покупець" at bounding box center [351, 101] width 246 height 18
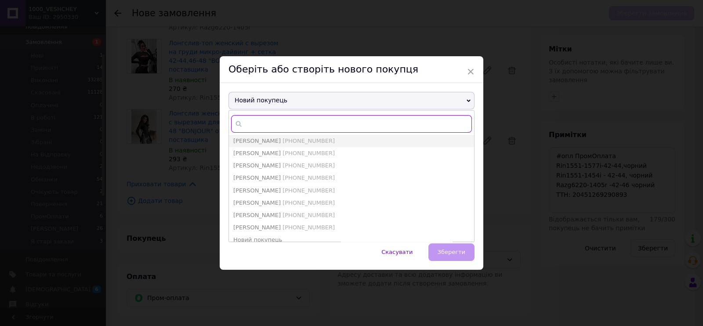
paste input "+380631915009"
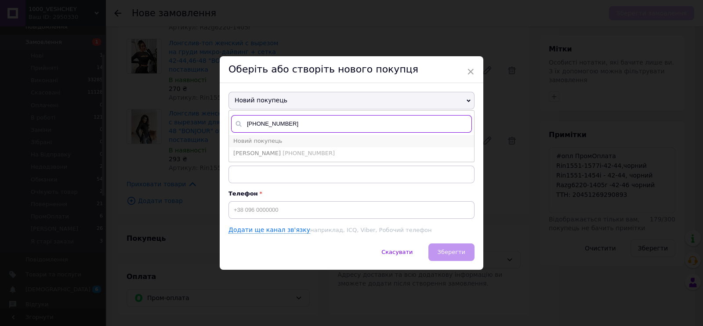
type input "+380631915009"
click at [281, 153] on span "Цигиця Катерина-Ира" at bounding box center [256, 153] width 47 height 7
type input "Цигиця Катерина-Ира"
type input "+380631915009"
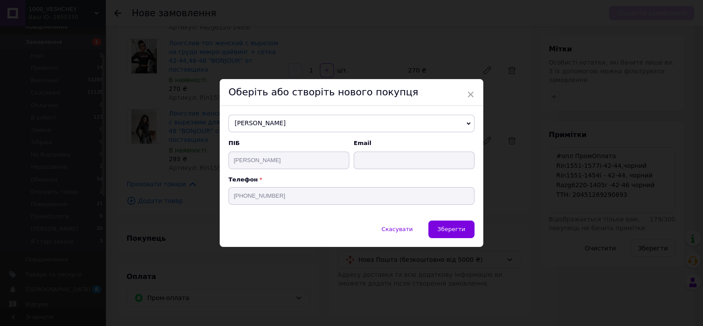
click at [470, 247] on div "Скасувати   Зберегти" at bounding box center [352, 234] width 264 height 26
click at [448, 228] on span "Зберегти" at bounding box center [451, 229] width 28 height 7
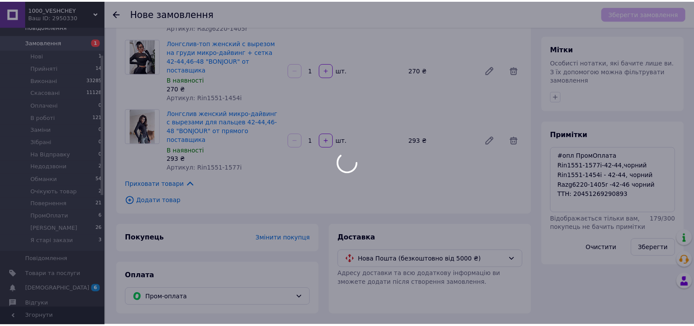
scroll to position [142, 0]
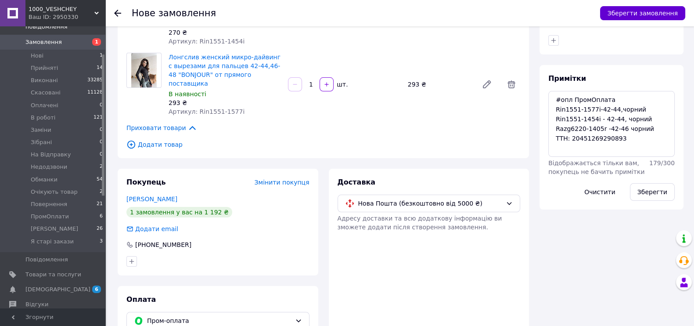
click at [620, 11] on button "Зберегти замовлення" at bounding box center [642, 13] width 85 height 14
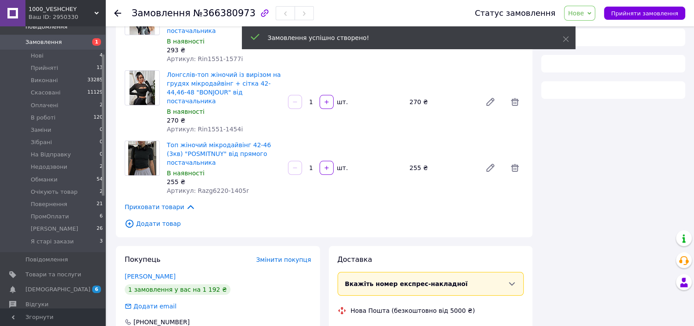
scroll to position [142, 0]
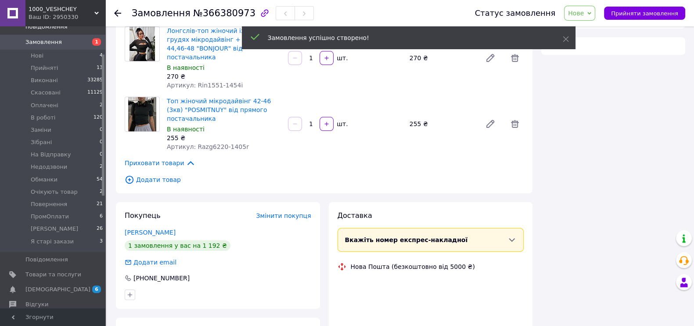
click at [582, 10] on span "Нове" at bounding box center [576, 13] width 16 height 7
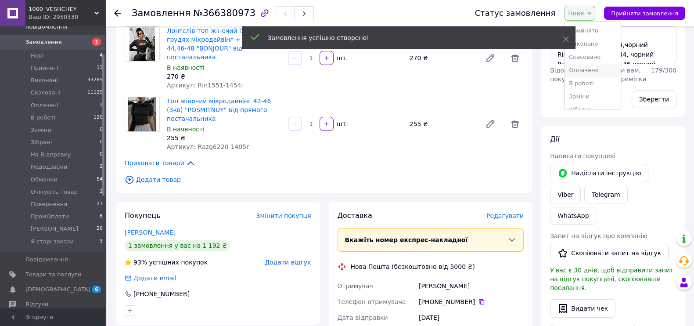
click at [587, 77] on li "Оплачено" at bounding box center [593, 70] width 56 height 13
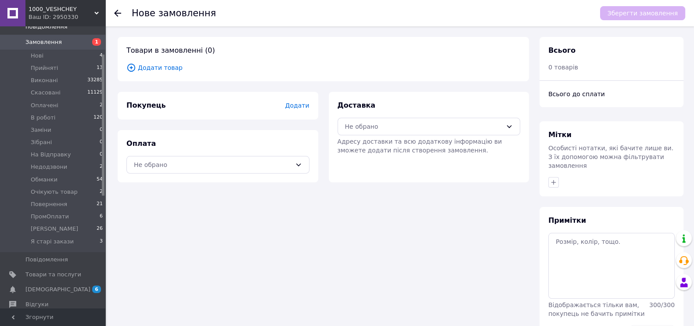
click at [616, 249] on div "Примітки Відображається тільки вам, покупець не бачить примітки 300 / 300 Очист…" at bounding box center [612, 279] width 144 height 145
click at [599, 264] on textarea at bounding box center [612, 266] width 127 height 66
paste textarea "#опл ПромОплата 56-58. Чорний ТТН: 20451269291140"
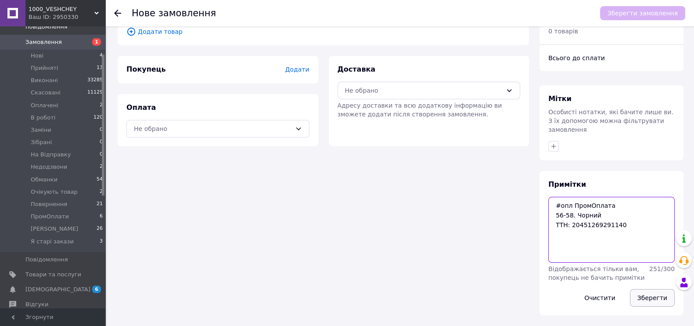
type textarea "#опл ПромОплата 56-58. Чорний ТТН: 20451269291140"
click at [641, 292] on button "Зберегти" at bounding box center [652, 298] width 45 height 18
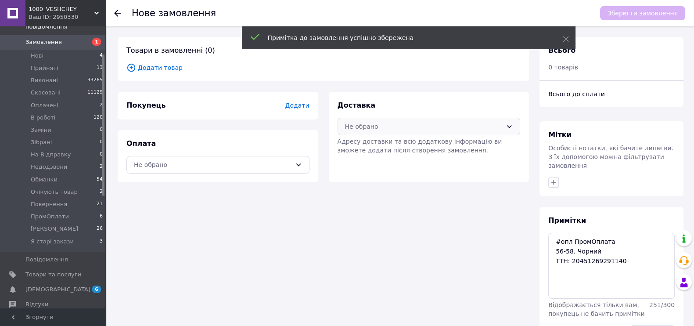
click at [374, 130] on div "Не обрано" at bounding box center [424, 127] width 158 height 10
click at [370, 156] on span "Нова Пошта (безкоштовно від 5000 ₴)" at bounding box center [435, 154] width 155 height 9
click at [267, 167] on div "Не обрано" at bounding box center [218, 165] width 183 height 18
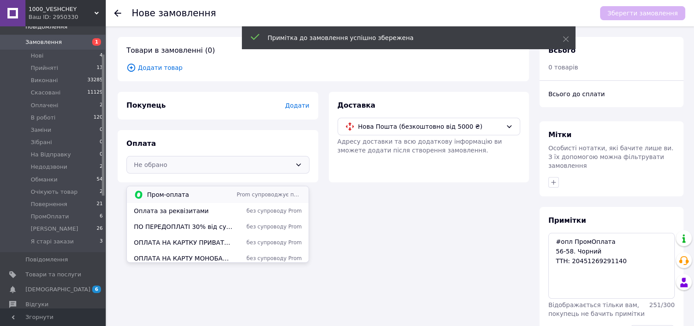
click at [187, 195] on span "Пром-оплата" at bounding box center [190, 194] width 86 height 9
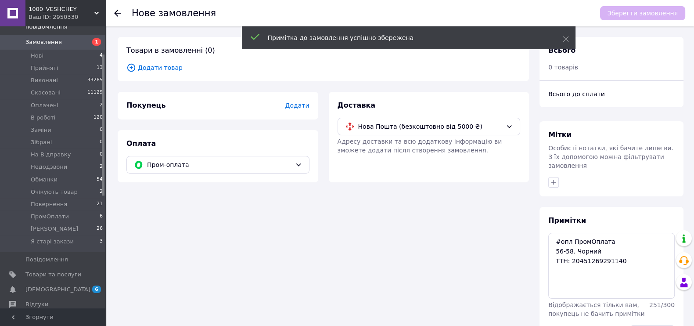
click at [154, 67] on span "Додати товар" at bounding box center [324, 68] width 394 height 10
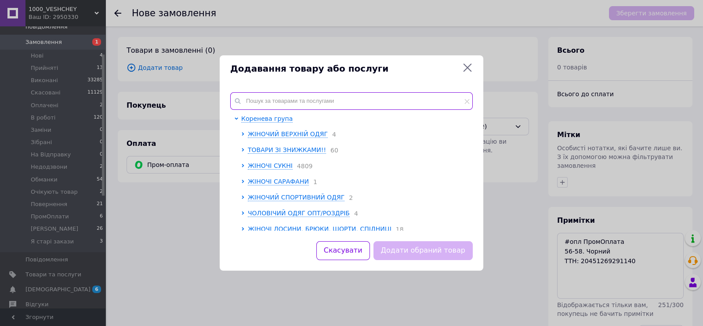
click at [359, 107] on input "text" at bounding box center [351, 101] width 242 height 18
paste input "Sin1014-0224r"
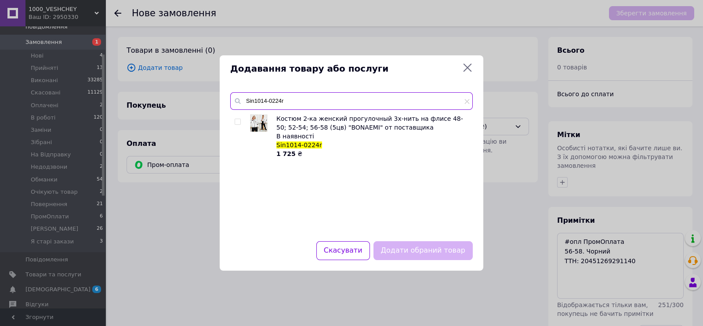
type input "Sin1014-0224r"
click at [239, 119] on input "checkbox" at bounding box center [238, 122] width 6 height 6
checkbox input "true"
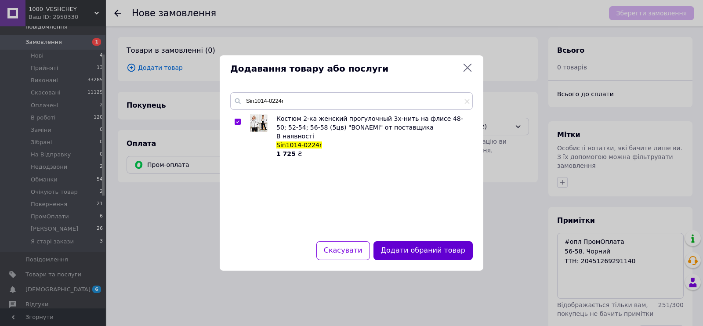
click at [392, 243] on button "Додати обраний товар" at bounding box center [422, 250] width 99 height 19
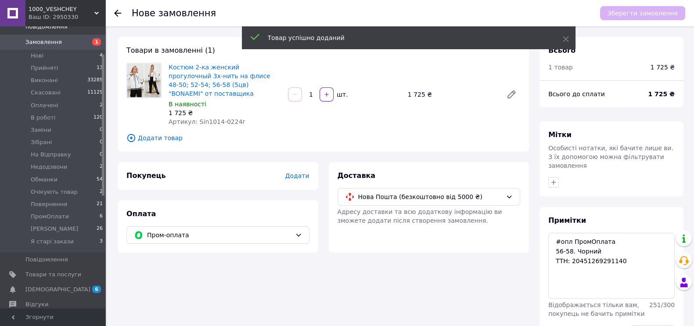
click at [292, 179] on span "Додати" at bounding box center [297, 175] width 24 height 7
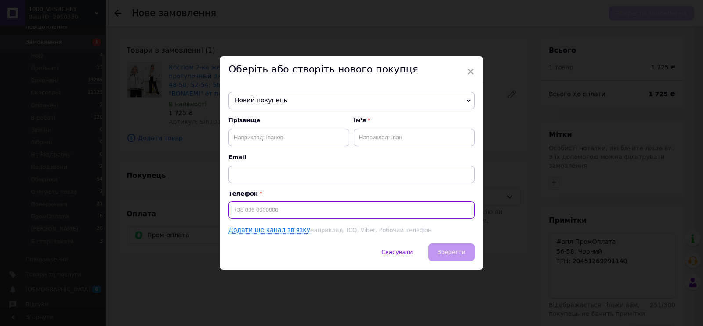
click at [287, 213] on input at bounding box center [351, 210] width 246 height 18
click at [276, 92] on span "Новий покупець" at bounding box center [351, 101] width 246 height 18
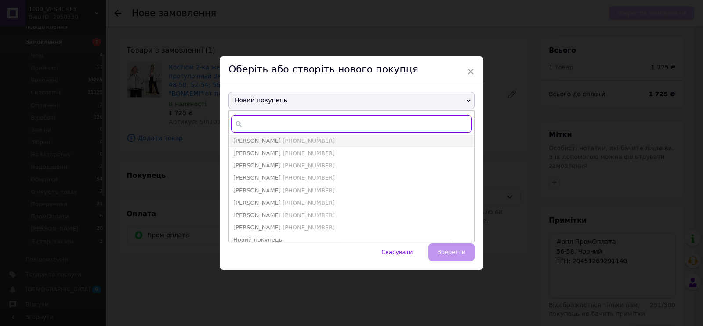
paste input "+380676078258"
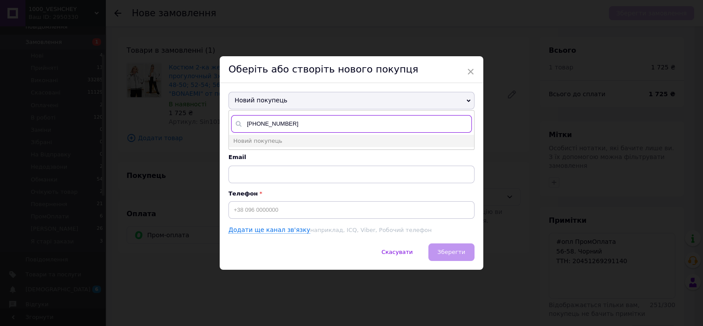
type input "+380676078258"
click at [272, 207] on input at bounding box center [351, 210] width 246 height 18
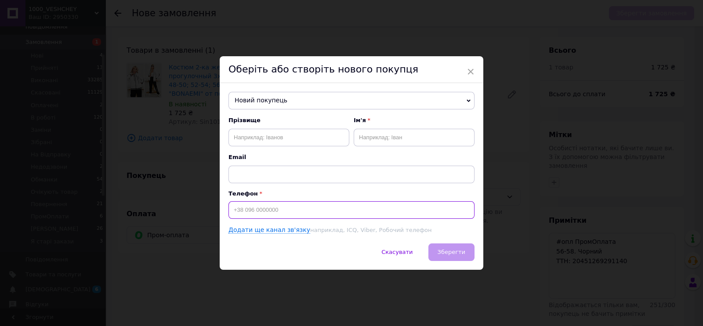
paste input "+380676078258"
type input "+380676078258"
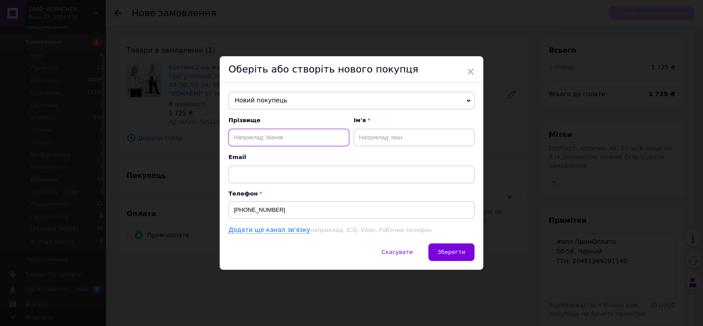
click at [283, 142] on input "text" at bounding box center [288, 138] width 121 height 18
paste input "Цуркан Наталия"
click at [302, 141] on input "Цуркан Наталия" at bounding box center [288, 138] width 121 height 18
type input "Цуркан"
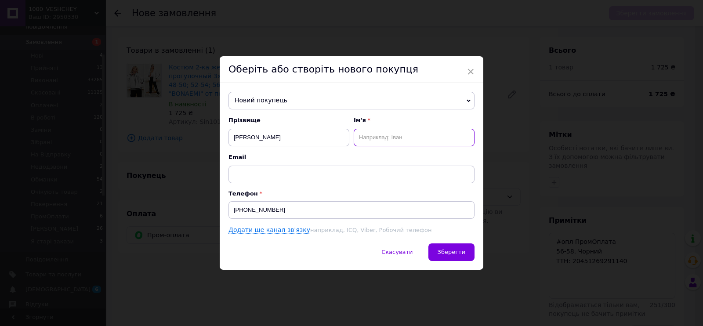
click at [385, 141] on input "text" at bounding box center [414, 138] width 121 height 18
paste input "Наталия"
type input "Наталия-ИРА"
click at [432, 260] on button "Зберегти" at bounding box center [451, 252] width 46 height 18
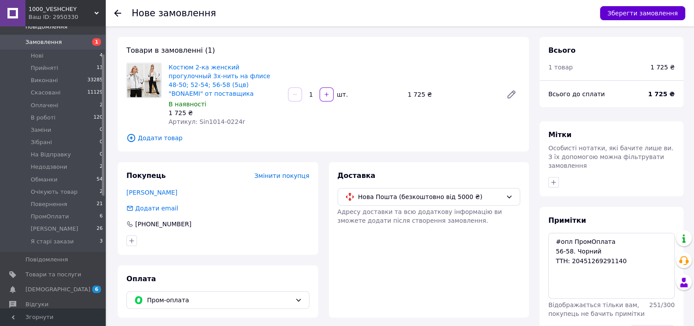
click at [619, 11] on button "Зберегти замовлення" at bounding box center [642, 13] width 85 height 14
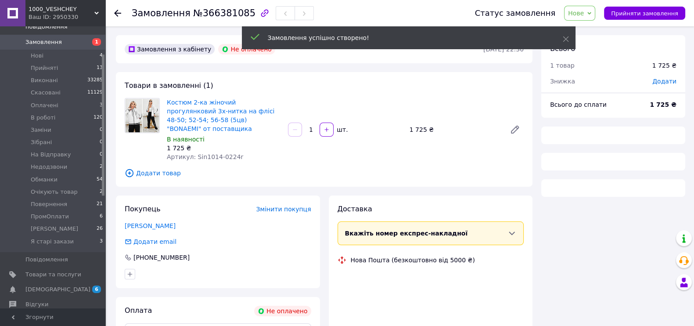
click at [588, 15] on icon at bounding box center [590, 13] width 4 height 4
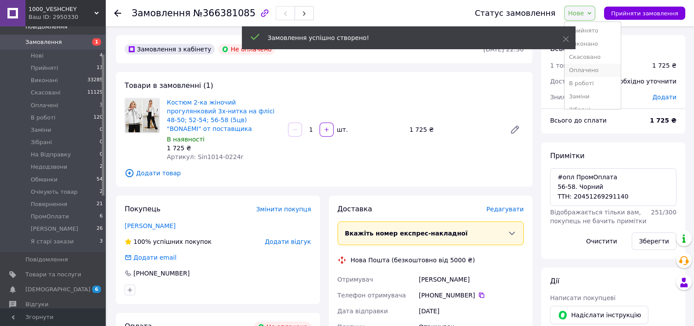
click at [580, 76] on li "Оплачено" at bounding box center [593, 70] width 56 height 13
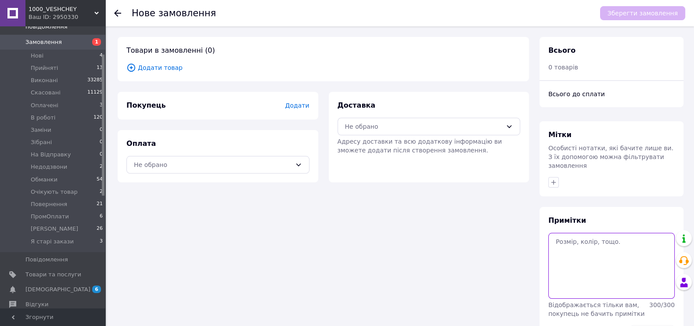
click at [559, 281] on textarea at bounding box center [612, 266] width 127 height 66
paste textarea "#опл ПромОплата 46-48 чорний"
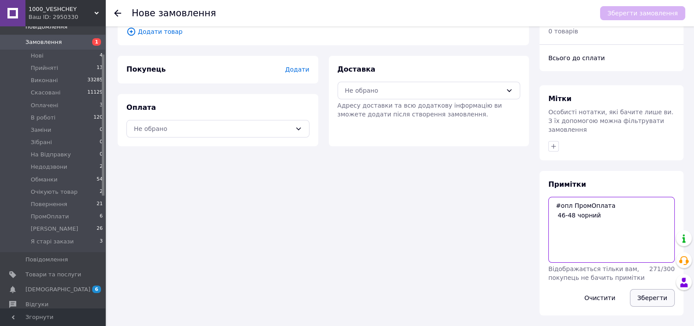
type textarea "#опл ПромОплата 46-48 чорний"
click at [648, 299] on button "Зберегти" at bounding box center [652, 298] width 45 height 18
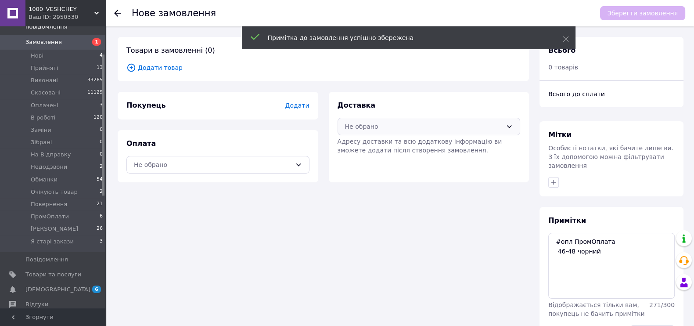
click at [358, 131] on div "Не обрано" at bounding box center [424, 127] width 158 height 10
click at [369, 162] on div "Нова Пошта (безкоштовно від 5000 ₴)" at bounding box center [429, 154] width 182 height 17
click at [281, 170] on div "Не обрано" at bounding box center [213, 165] width 158 height 10
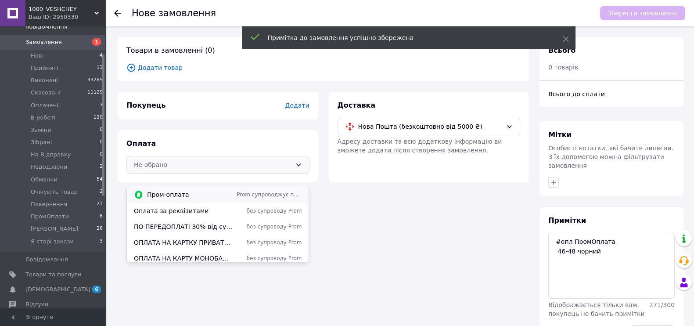
click at [192, 191] on span "Пром-оплата" at bounding box center [190, 194] width 86 height 9
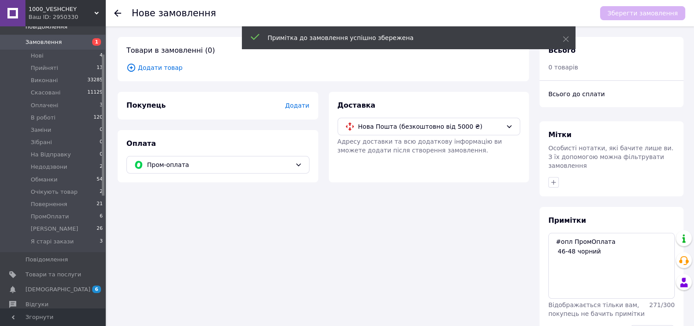
click at [183, 71] on span "Додати товар" at bounding box center [324, 68] width 394 height 10
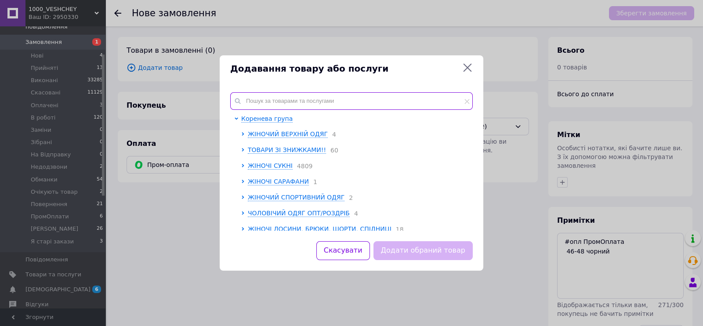
click at [264, 100] on input "text" at bounding box center [351, 101] width 242 height 18
paste input "Rin4955-0333s"
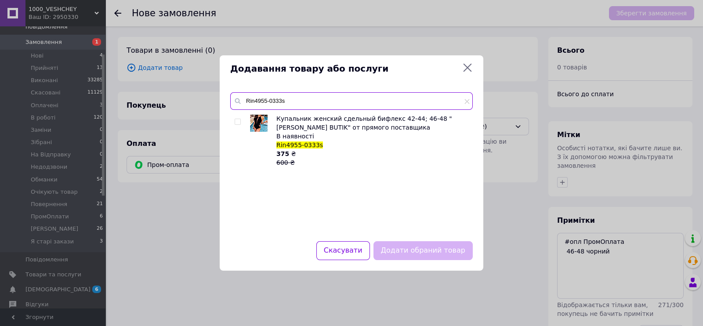
type input "Rin4955-0333s"
click at [235, 122] on input "checkbox" at bounding box center [238, 122] width 6 height 6
checkbox input "true"
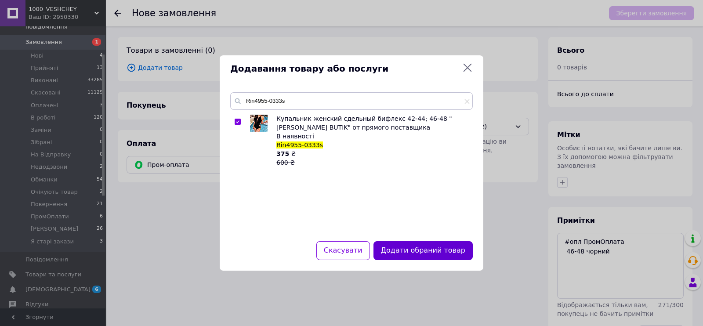
click at [391, 254] on button "Додати обраний товар" at bounding box center [422, 250] width 99 height 19
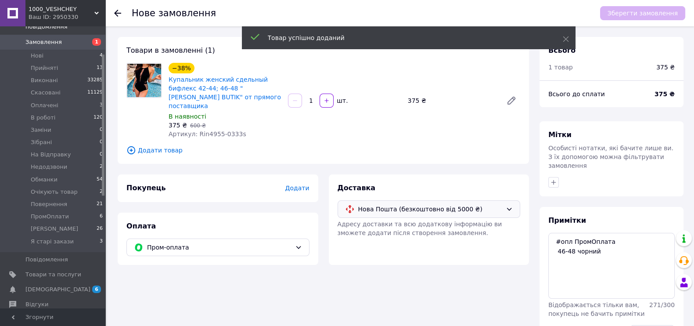
click at [380, 214] on span "Нова Пошта (безкоштовно від 5000 ₴)" at bounding box center [430, 209] width 145 height 10
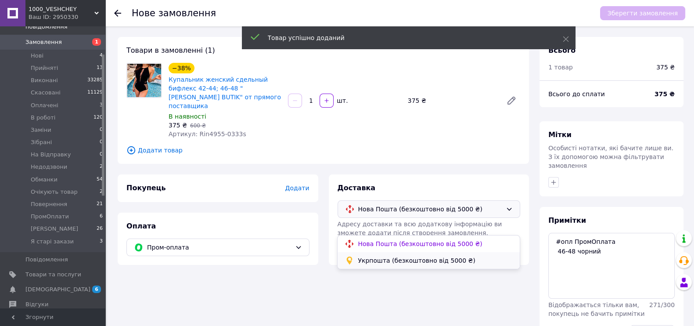
click at [379, 260] on span "Укрпошта (безкоштовно від 5000 ₴)" at bounding box center [435, 260] width 155 height 9
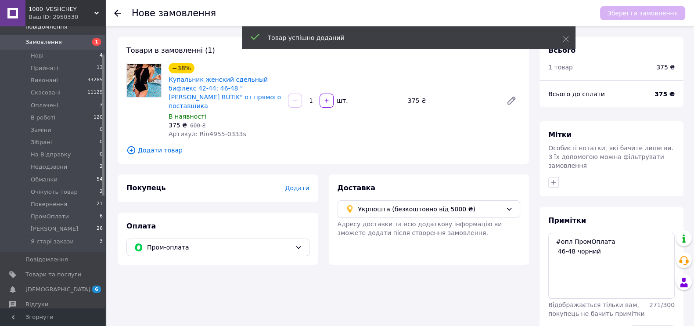
click at [311, 202] on div "Покупець Додати" at bounding box center [218, 188] width 201 height 28
click at [307, 192] on span "Додати" at bounding box center [297, 187] width 24 height 7
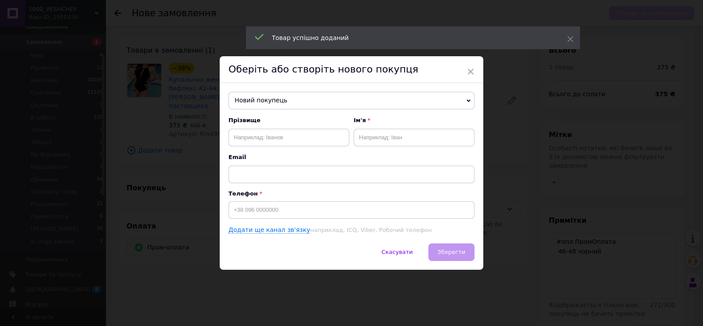
click at [333, 95] on span "Новий покупець" at bounding box center [351, 101] width 246 height 18
paste input "+380978394311"
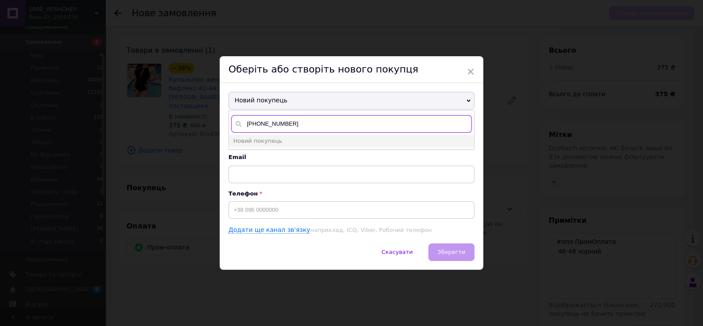
type input "+380978394311"
drag, startPoint x: 282, startPoint y: 222, endPoint x: 279, endPoint y: 216, distance: 6.9
click at [282, 223] on div "Прізвище Ім'я Email Телефон Додати ще канал зв'язку наприклад, ICQ, Viber, Робо…" at bounding box center [351, 175] width 246 height 118
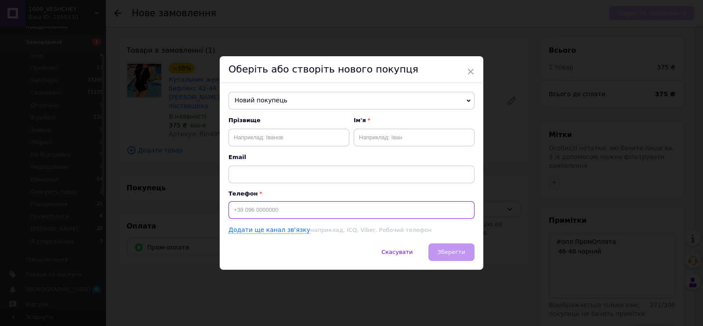
click at [279, 212] on input at bounding box center [351, 210] width 246 height 18
paste input "+380978394311"
type input "+380978394311"
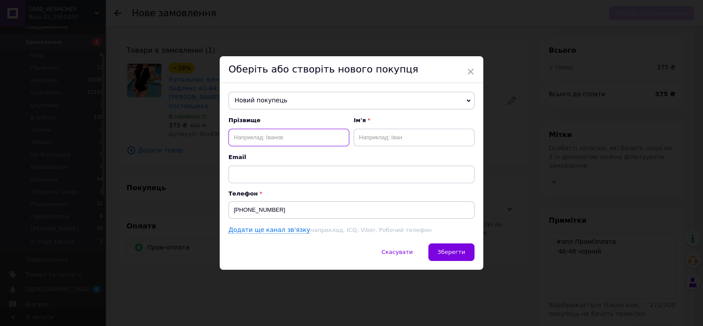
click at [292, 138] on input "text" at bounding box center [288, 138] width 121 height 18
paste input "Любов Провозюк"
click at [233, 143] on input "Любов Провозюк" at bounding box center [288, 138] width 121 height 18
type input "Провозюк"
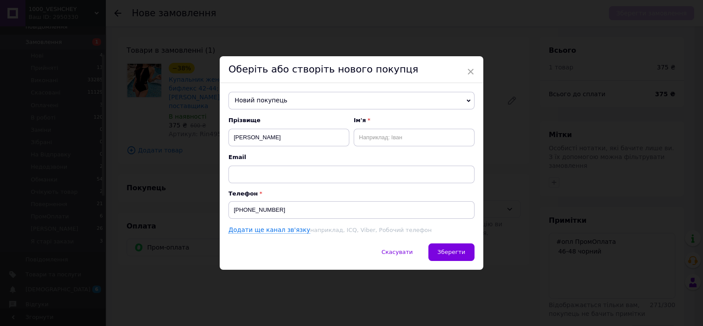
click at [387, 126] on div "Ім'я" at bounding box center [414, 131] width 121 height 30
click at [381, 137] on input "text" at bounding box center [414, 138] width 121 height 18
paste input "Любов"
type input "Любов-ИРА"
click at [433, 243] on div "Новий покупець Анохін Сергій-Іра +380676147019 Гудивок Аліна +380502540242 Дуда…" at bounding box center [352, 163] width 264 height 160
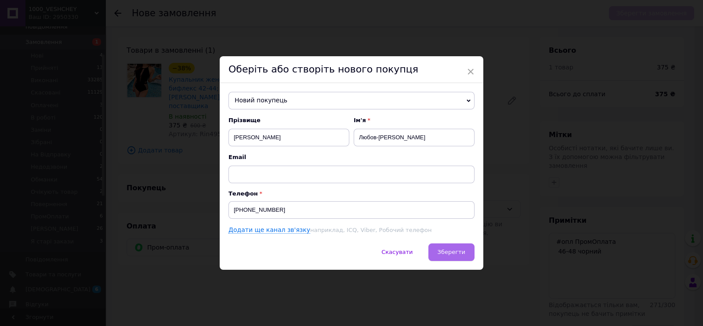
click at [438, 251] on button "Зберегти" at bounding box center [451, 252] width 46 height 18
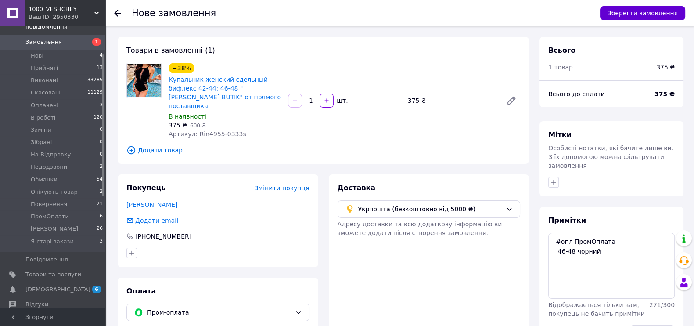
click at [612, 19] on button "Зберегти замовлення" at bounding box center [642, 13] width 85 height 14
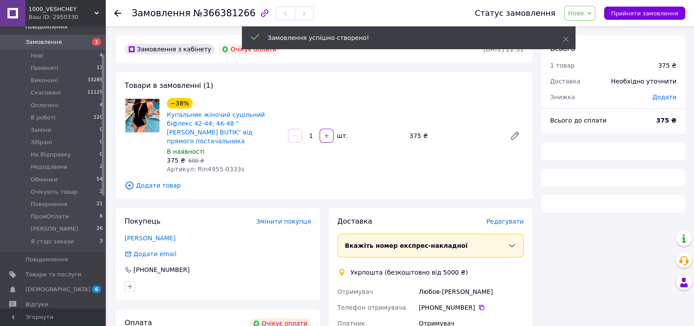
click at [586, 14] on span "Нове" at bounding box center [579, 13] width 31 height 15
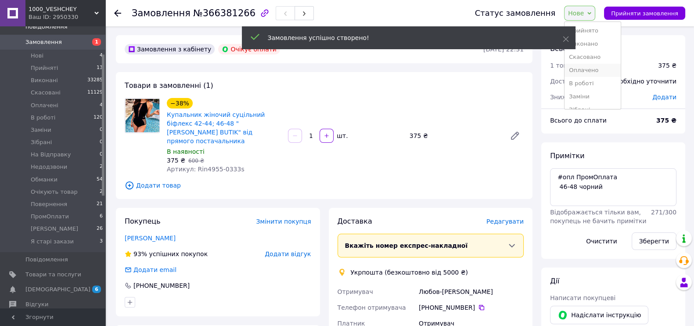
click at [589, 77] on li "Оплачено" at bounding box center [593, 70] width 56 height 13
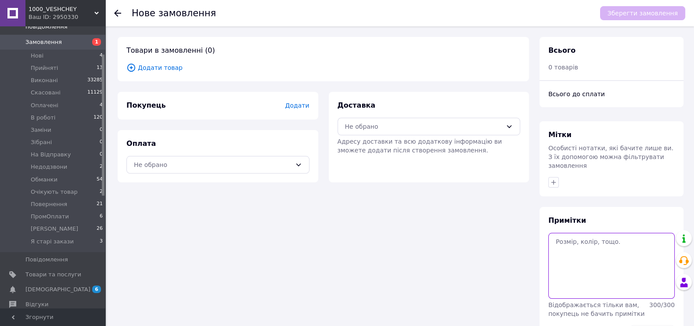
click at [624, 267] on textarea at bounding box center [612, 266] width 127 height 66
paste textarea "#опл ПромОплата коричневий 42-44 ТТН: 20451269291608"
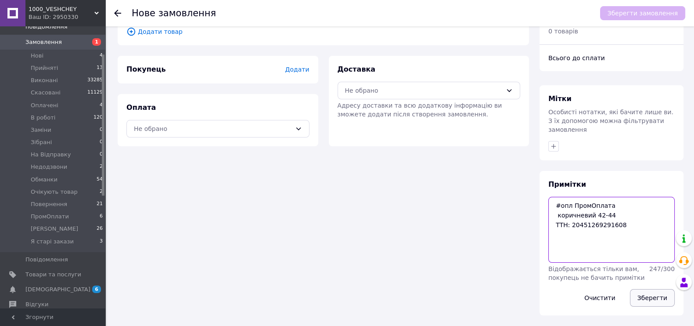
type textarea "#опл ПромОплата коричневий 42-44 ТТН: 20451269291608"
click at [648, 298] on button "Зберегти" at bounding box center [652, 298] width 45 height 18
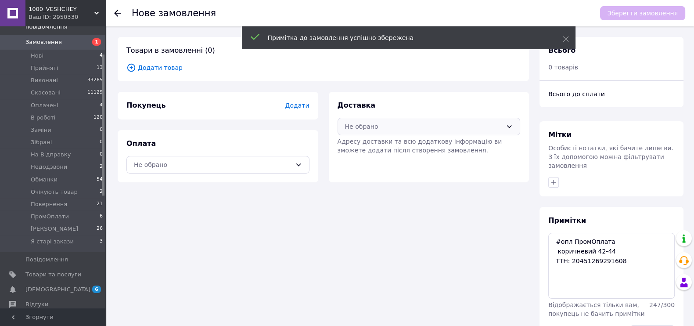
click at [365, 131] on div "Не обрано" at bounding box center [424, 127] width 158 height 10
click at [381, 155] on span "Нова Пошта (безкоштовно від 5000 ₴)" at bounding box center [435, 154] width 155 height 9
click at [259, 170] on div "Не обрано" at bounding box center [213, 165] width 158 height 10
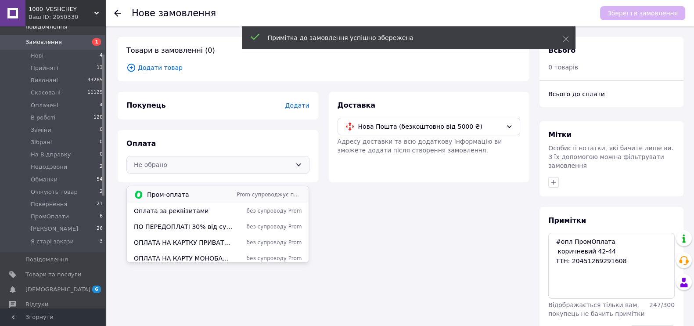
click at [188, 192] on span "Пром-оплата" at bounding box center [190, 194] width 86 height 9
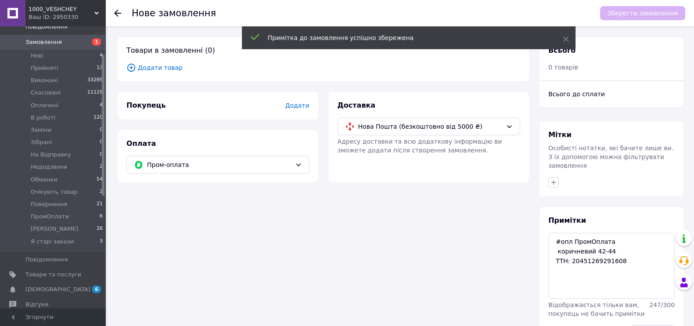
click at [163, 72] on span "Додати товар" at bounding box center [324, 68] width 394 height 10
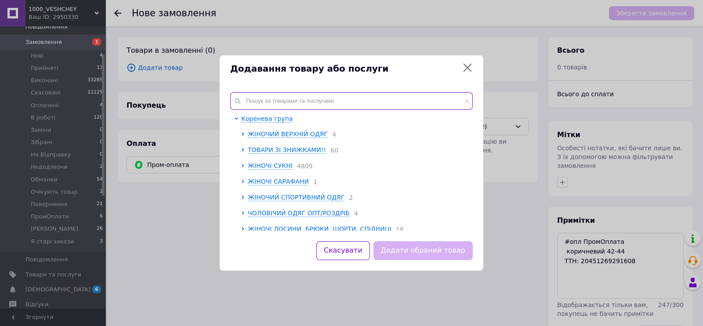
click at [291, 98] on input "text" at bounding box center [351, 101] width 242 height 18
paste input "Av4662-2469i"
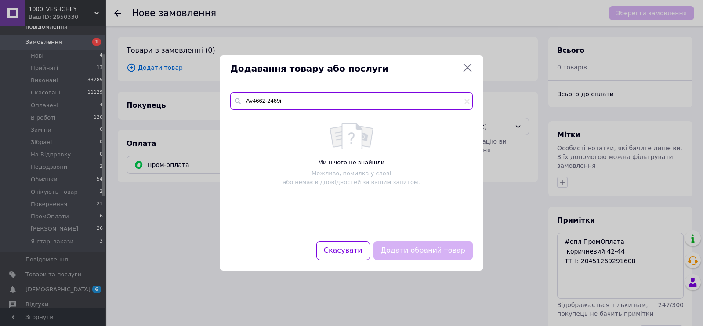
type input "Av4662-2469i"
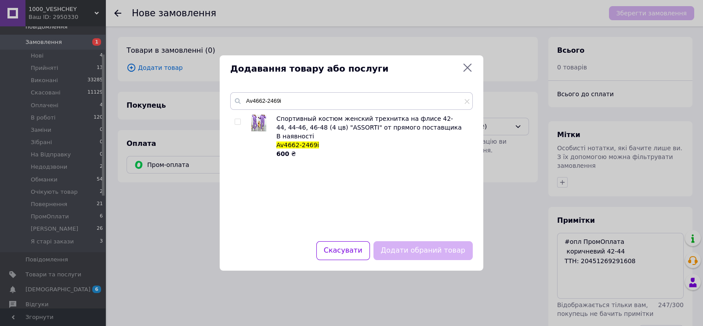
click at [236, 116] on div at bounding box center [239, 136] width 9 height 44
click at [237, 121] on input "checkbox" at bounding box center [238, 122] width 6 height 6
checkbox input "true"
click at [406, 241] on button "Додати обраний товар" at bounding box center [422, 250] width 99 height 19
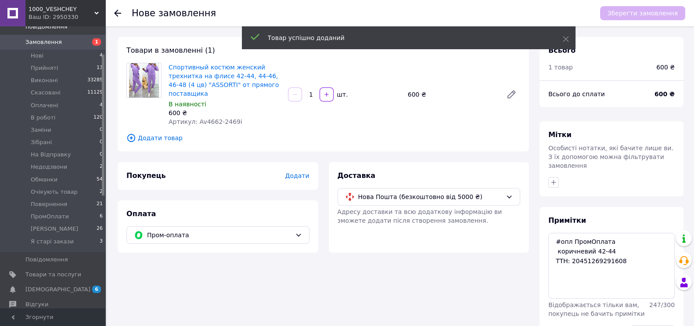
click at [302, 179] on span "Додати" at bounding box center [297, 175] width 24 height 7
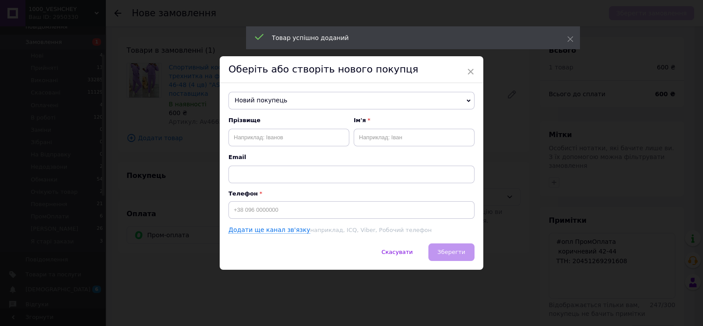
click at [327, 104] on span "Новий покупець" at bounding box center [351, 101] width 246 height 18
paste input "+380953547719"
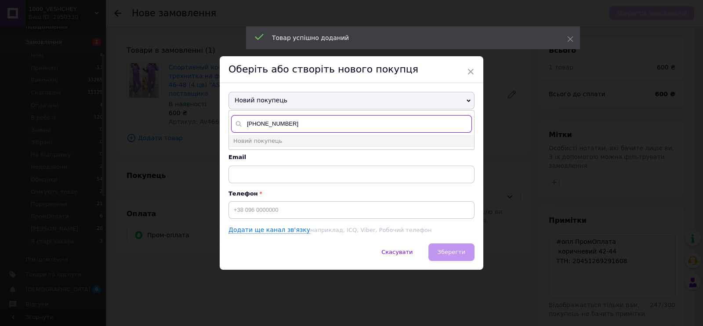
type input "+380953547719"
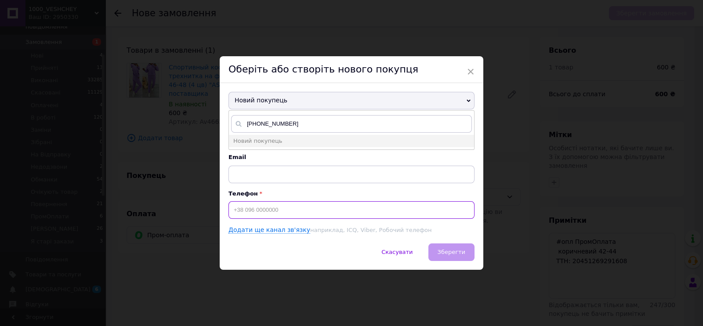
click at [283, 209] on input at bounding box center [351, 210] width 246 height 18
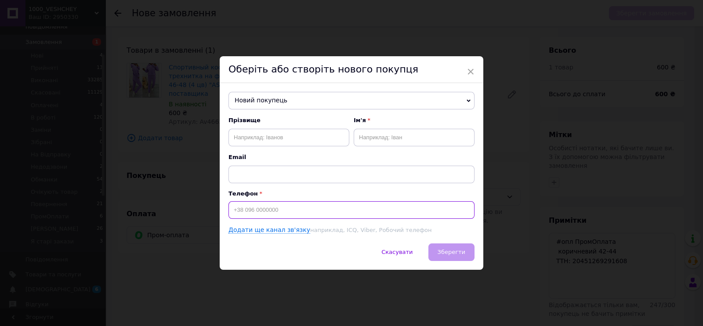
paste input "+380953547719"
type input "+380953547719"
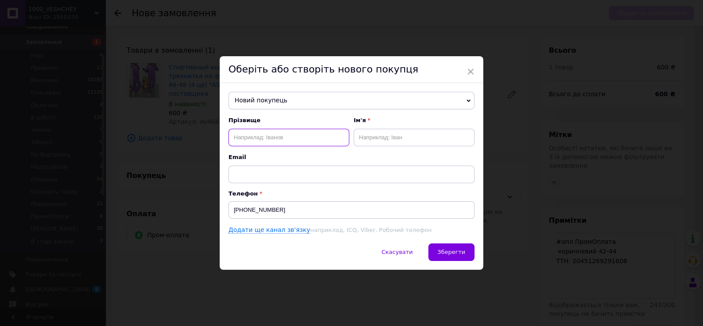
click at [305, 139] on input "text" at bounding box center [288, 138] width 121 height 18
paste input "Королюк Виктория"
click at [328, 140] on input "Королюк Виктория" at bounding box center [288, 138] width 121 height 18
type input "Королюк"
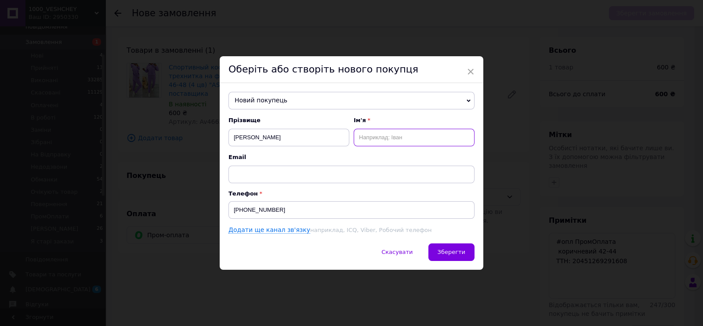
click at [391, 133] on input "text" at bounding box center [414, 138] width 121 height 18
paste input "Виктория"
type input "Виктория-ИРА"
click at [456, 255] on span "Зберегти" at bounding box center [451, 252] width 28 height 7
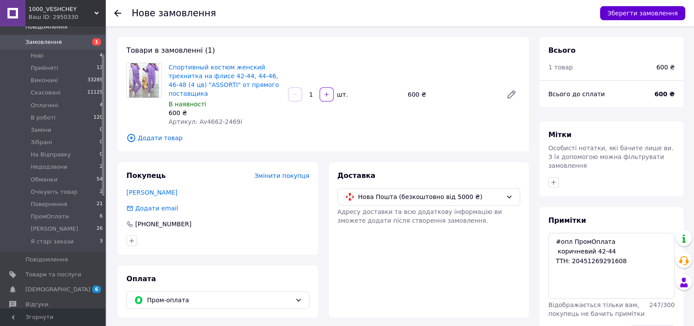
click at [614, 15] on button "Зберегти замовлення" at bounding box center [642, 13] width 85 height 14
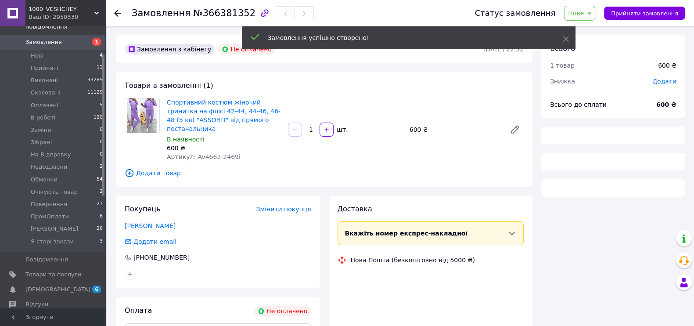
click at [581, 10] on span "Нове" at bounding box center [576, 13] width 16 height 7
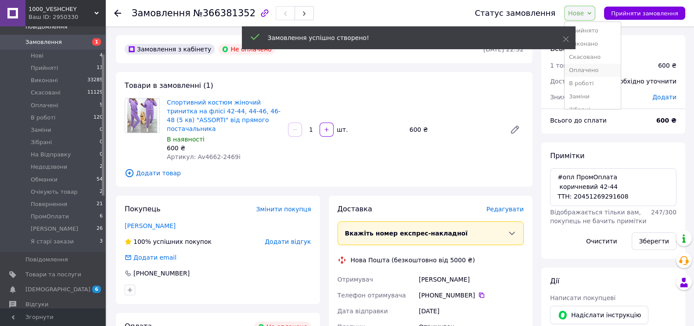
click at [596, 77] on li "Оплачено" at bounding box center [593, 70] width 56 height 13
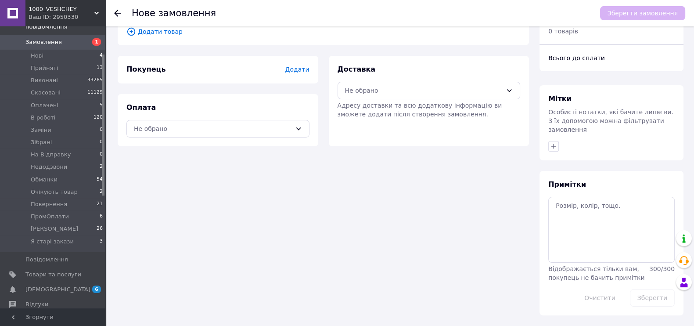
scroll to position [86, 0]
click at [584, 197] on textarea at bounding box center [612, 230] width 127 height 66
paste textarea "#опл ПромОплата"
paste textarea "S Бордовий ТТН: 20451269291808"
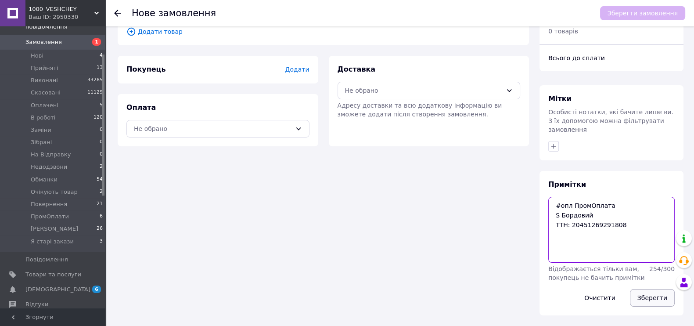
type textarea "#опл ПромОплата S Бордовий ТТН: 20451269291808"
click at [646, 297] on button "Зберегти" at bounding box center [652, 298] width 45 height 18
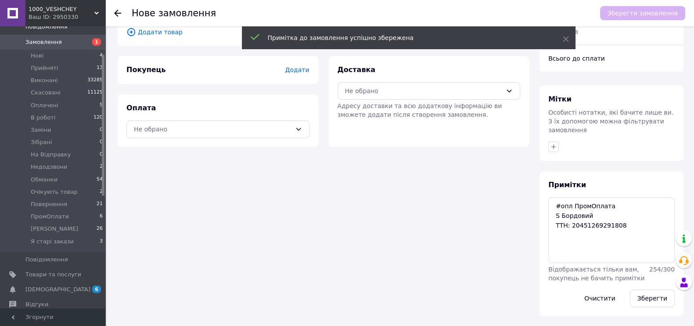
scroll to position [0, 0]
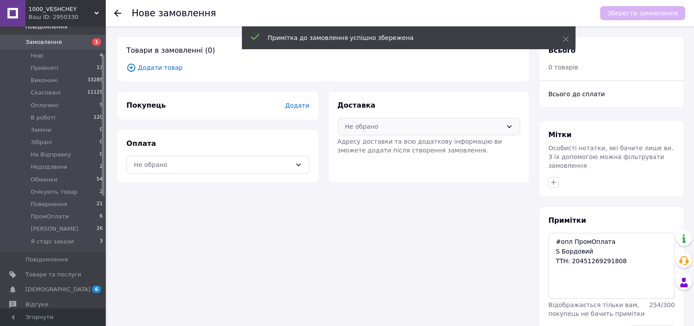
click at [365, 131] on div "Не обрано" at bounding box center [424, 127] width 158 height 10
click at [380, 159] on span "Нова Пошта (безкоштовно від 5000 ₴)" at bounding box center [435, 154] width 155 height 9
click at [282, 170] on div "Не обрано" at bounding box center [213, 165] width 158 height 10
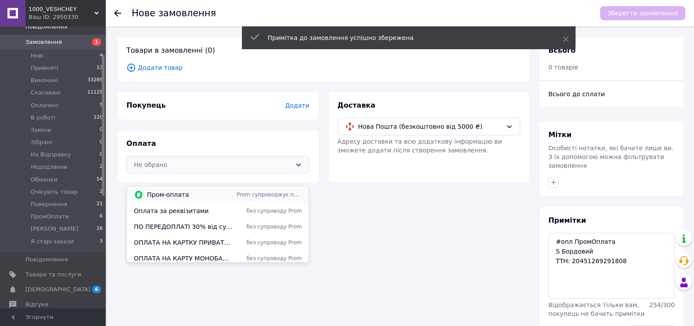
click at [182, 192] on span "Пром-оплата" at bounding box center [190, 194] width 86 height 9
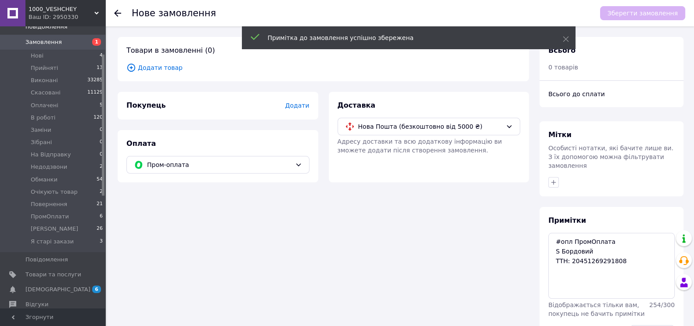
click at [170, 68] on span "Додати товар" at bounding box center [324, 68] width 394 height 10
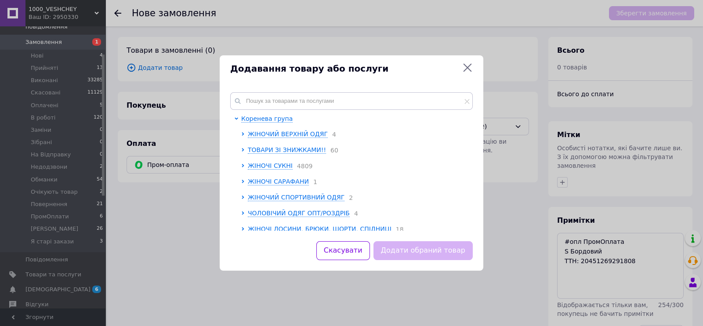
click at [250, 90] on div "Коренева група ЖІНОЧИЙ ВЕРХНІЙ ОДЯГ 4 ТОВАРИ ЗІ ЗНИЖКАМИ!! 60 ЖІНОЧІ СУКНІ 4809…" at bounding box center [352, 161] width 264 height 159
click at [257, 99] on input "text" at bounding box center [351, 101] width 242 height 18
paste input "Rin4941-839o"
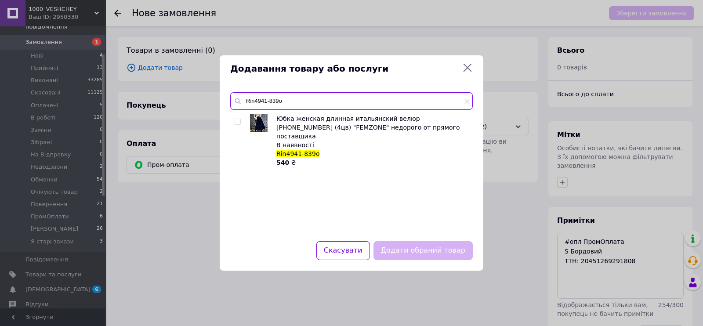
type input "Rin4941-839o"
click at [239, 122] on input "checkbox" at bounding box center [238, 122] width 6 height 6
checkbox input "true"
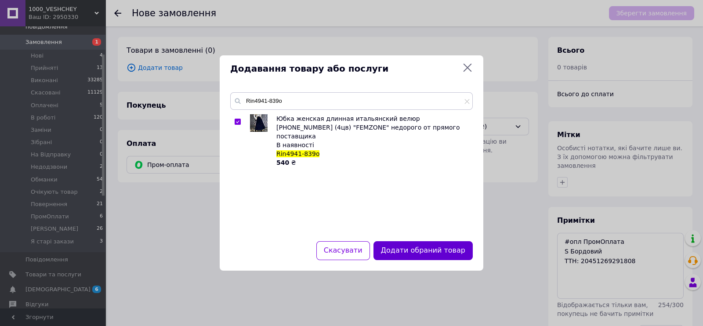
click at [430, 257] on button "Додати обраний товар" at bounding box center [422, 250] width 99 height 19
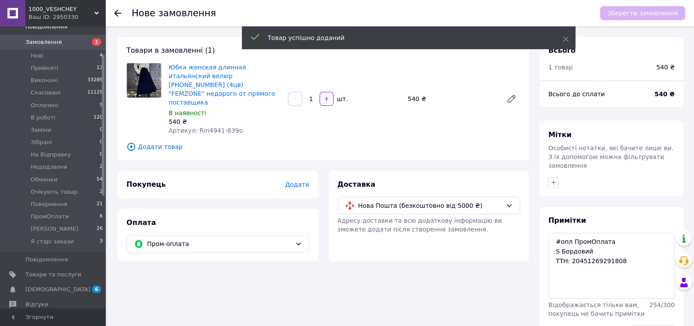
click at [300, 188] on span "Додати" at bounding box center [297, 184] width 24 height 7
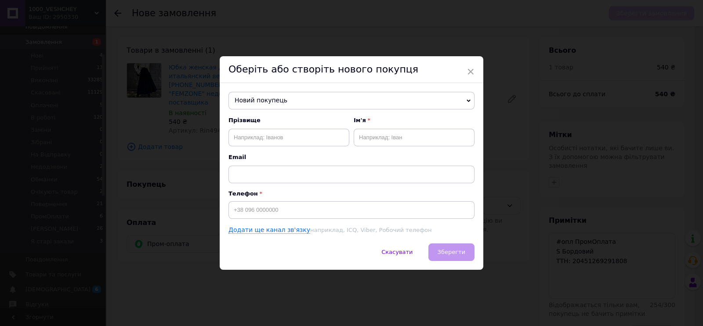
click at [275, 110] on div "Новий покупець Анохін Сергій-Іра +380676147019 Гудивок Аліна +380502540242 Дуда…" at bounding box center [352, 163] width 264 height 160
click at [277, 96] on span "Новий покупець" at bounding box center [351, 101] width 246 height 18
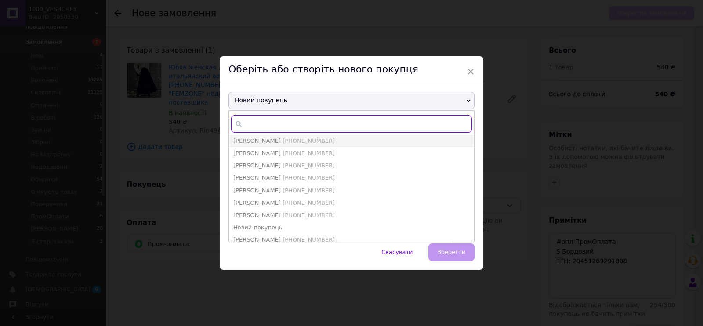
paste input "+380995224112"
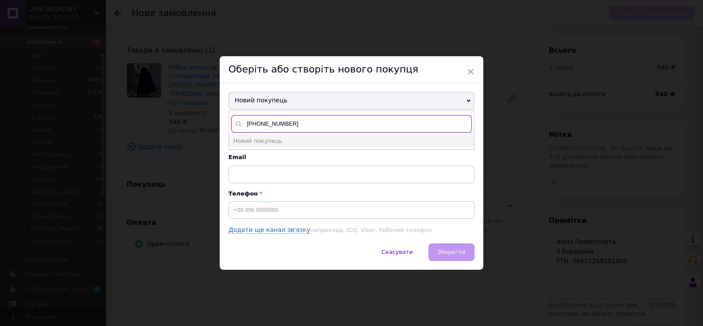
type input "+380995224112"
click at [282, 207] on input at bounding box center [351, 210] width 246 height 18
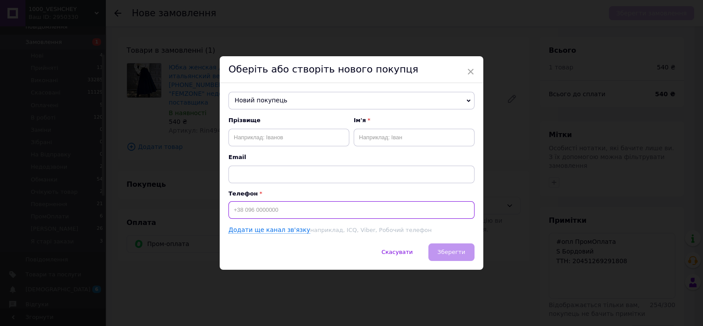
paste input "+380995224112"
type input "+380995224112"
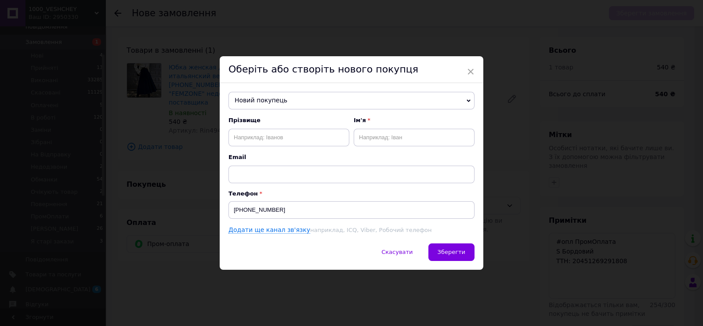
click at [314, 113] on div "Новий покупець Анохін Сергій-Іра +380676147019 Гудивок Аліна +380502540242 Дуда…" at bounding box center [352, 163] width 264 height 160
click at [312, 131] on input "text" at bounding box center [288, 138] width 121 height 18
paste input "Бойчук Наталія"
click at [318, 137] on input "Бойчук Наталія" at bounding box center [288, 138] width 121 height 18
click at [318, 137] on input "Бойчук" at bounding box center [288, 138] width 121 height 18
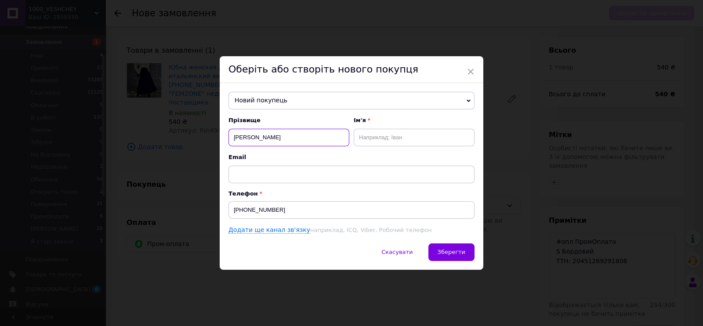
type input "Бойчук"
click at [393, 143] on input "text" at bounding box center [414, 138] width 121 height 18
paste input "Наталія"
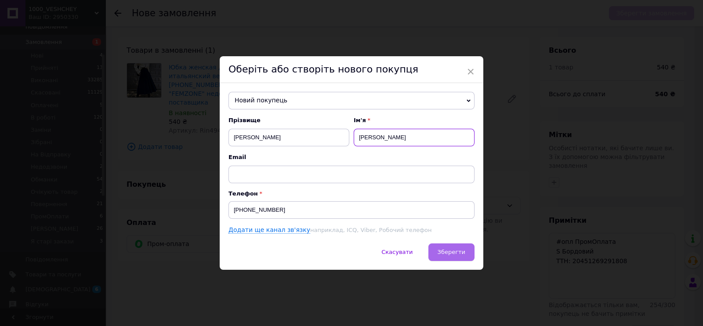
type input "Наталія-ИРА"
click at [468, 253] on button "Зберегти" at bounding box center [451, 252] width 46 height 18
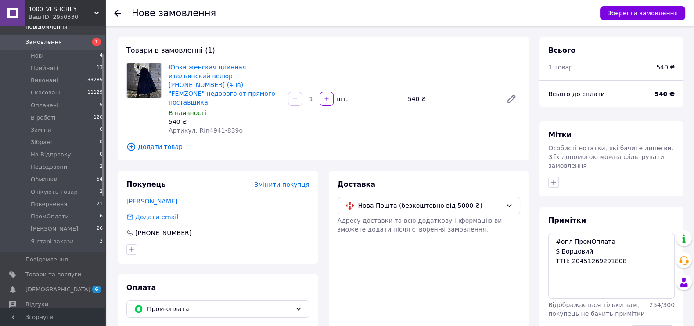
click at [608, 3] on div "Зберегти замовлення" at bounding box center [639, 13] width 94 height 26
click at [608, 16] on button "Зберегти замовлення" at bounding box center [642, 13] width 85 height 14
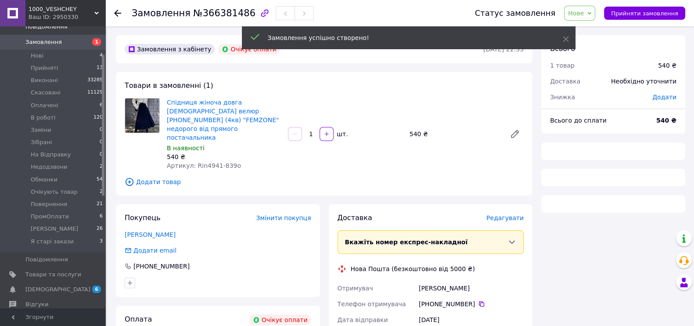
click at [582, 13] on span "Нове" at bounding box center [576, 13] width 16 height 7
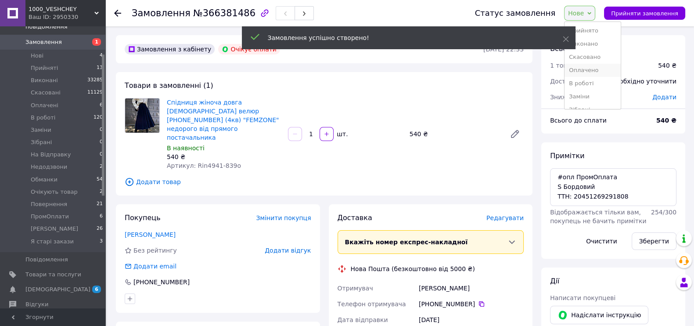
click at [592, 77] on li "Оплачено" at bounding box center [593, 70] width 56 height 13
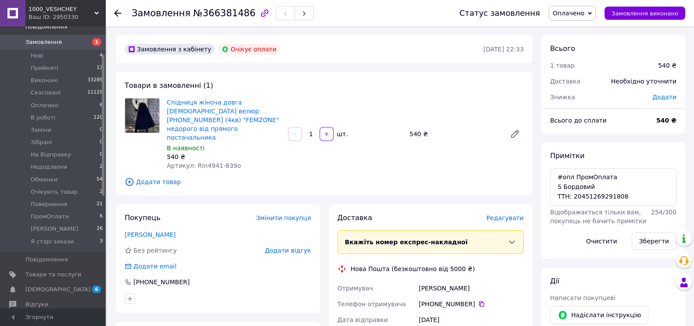
click at [51, 43] on span "Замовлення" at bounding box center [43, 42] width 36 height 8
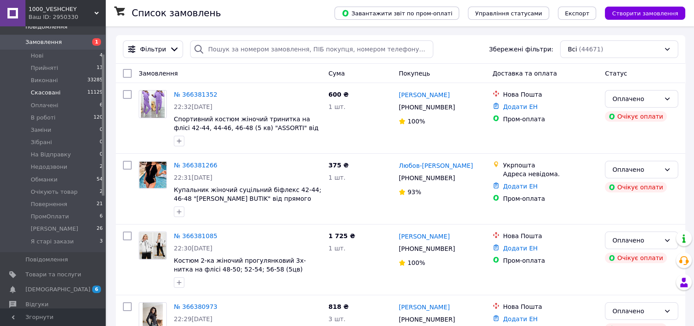
click at [62, 99] on li "Скасовані 11129" at bounding box center [54, 93] width 108 height 12
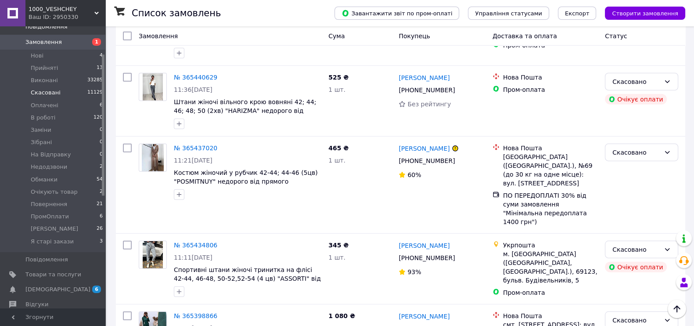
scroll to position [3129, 0]
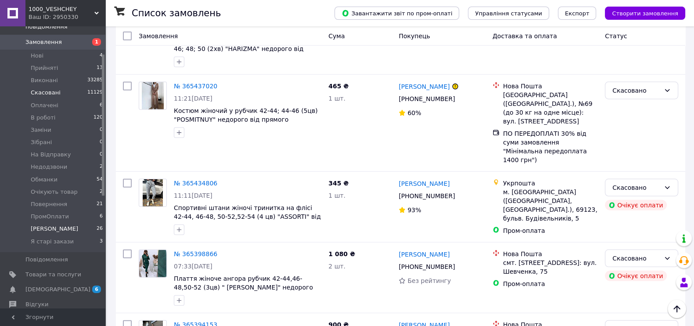
click at [58, 235] on li "Я 26" at bounding box center [54, 229] width 108 height 12
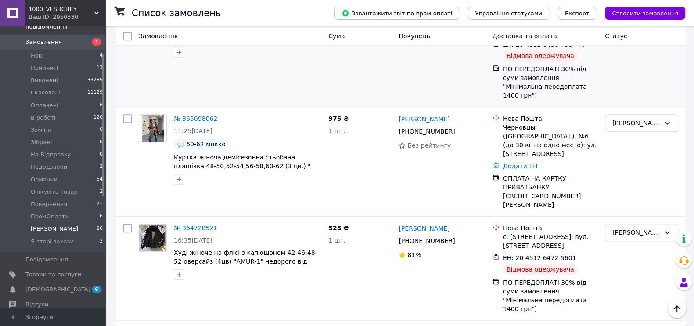
scroll to position [988, 0]
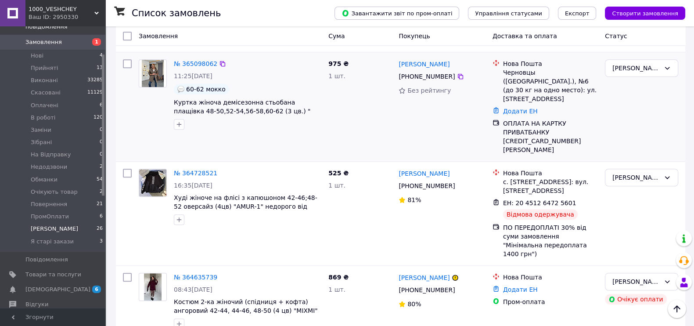
click at [125, 68] on input "checkbox" at bounding box center [127, 63] width 9 height 9
checkbox input "true"
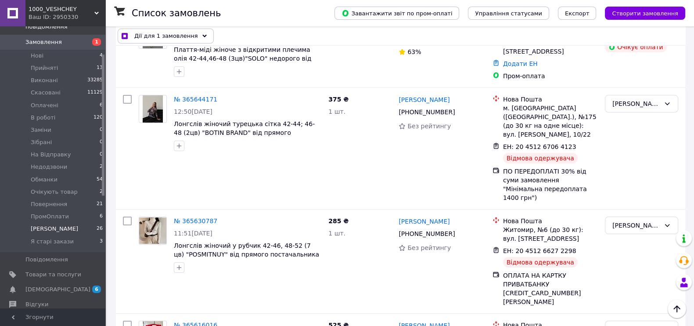
scroll to position [54, 0]
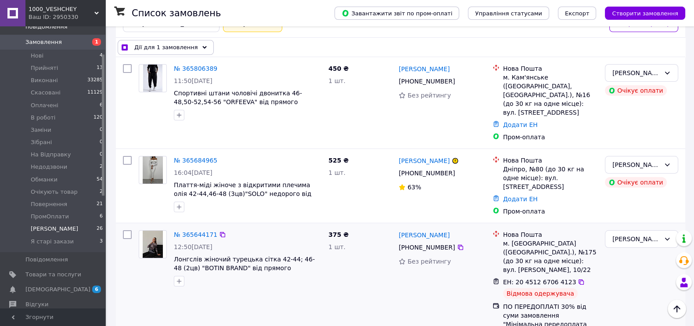
click at [129, 239] on input "checkbox" at bounding box center [127, 234] width 9 height 9
checkbox input "true"
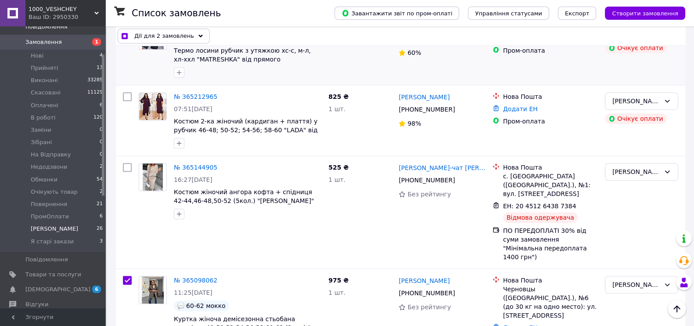
scroll to position [768, 0]
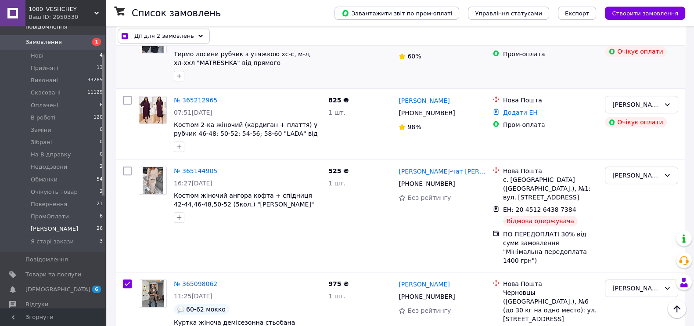
click at [128, 34] on input "checkbox" at bounding box center [127, 29] width 9 height 9
checkbox input "true"
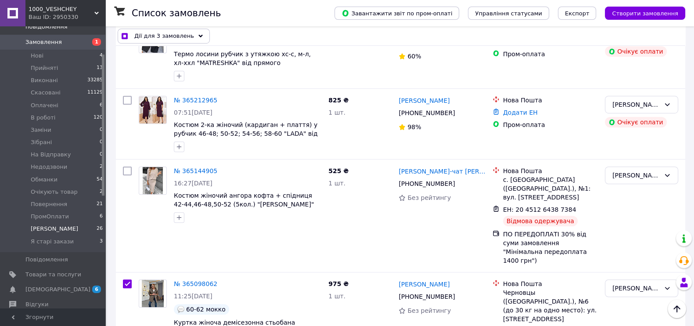
checkbox input "true"
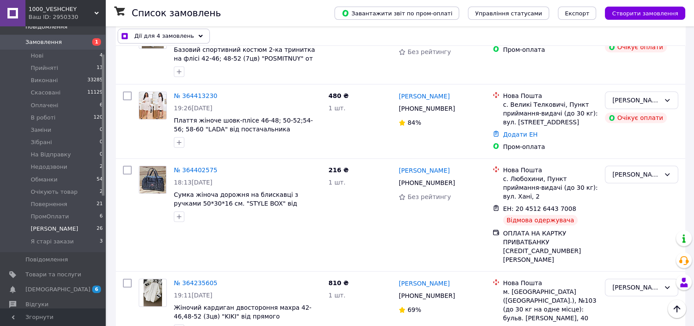
scroll to position [1372, 0]
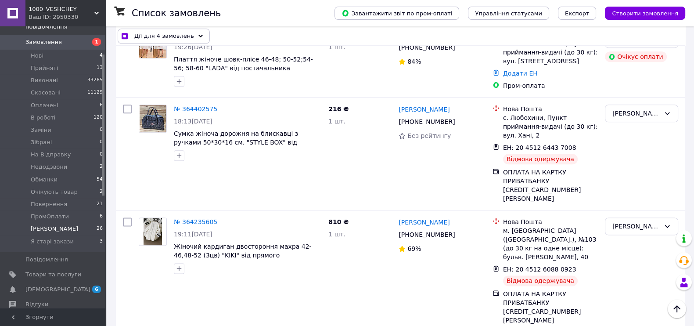
checkbox input "true"
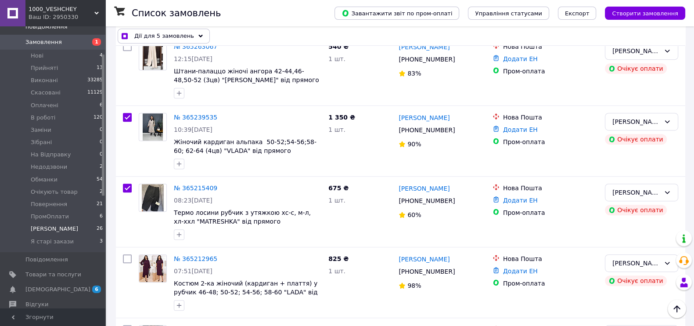
scroll to position [604, 0]
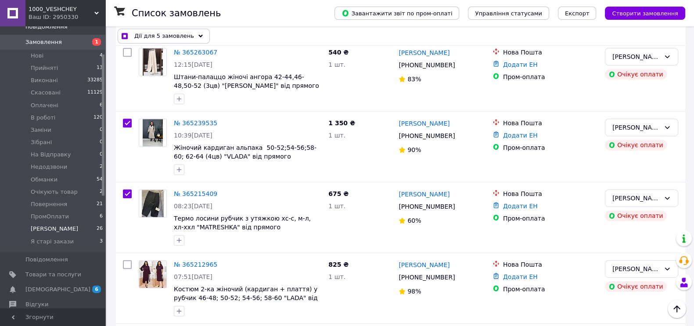
checkbox input "true"
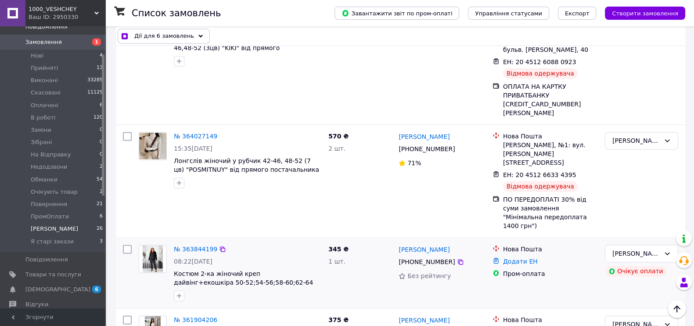
scroll to position [1647, 0]
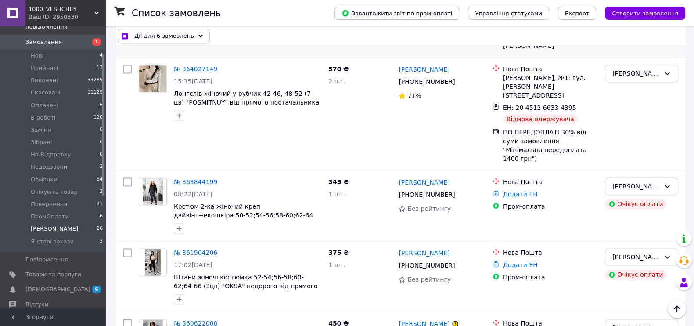
checkbox input "true"
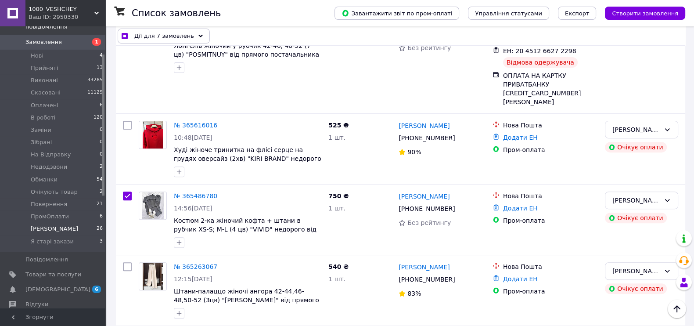
scroll to position [384, 0]
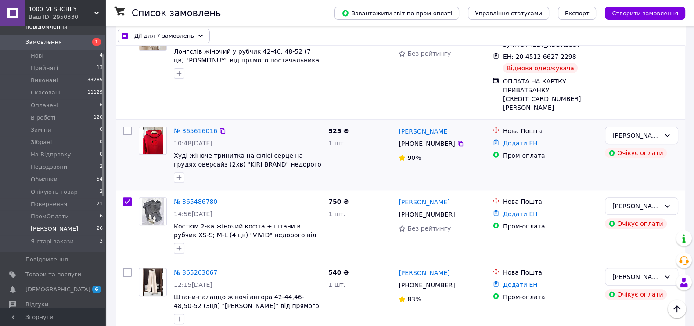
click at [124, 135] on input "checkbox" at bounding box center [127, 131] width 9 height 9
checkbox input "true"
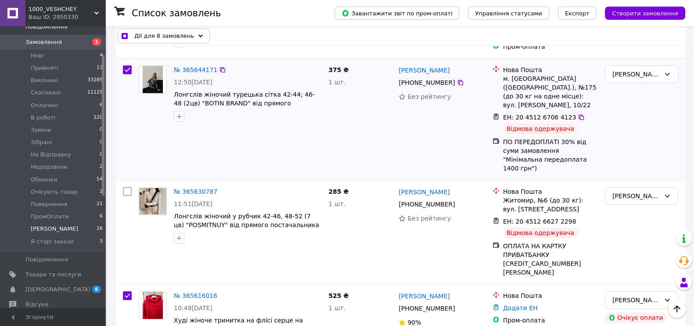
scroll to position [54, 0]
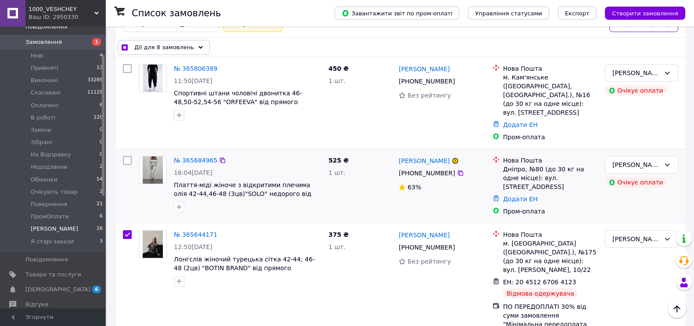
click at [124, 165] on input "checkbox" at bounding box center [127, 160] width 9 height 9
checkbox input "true"
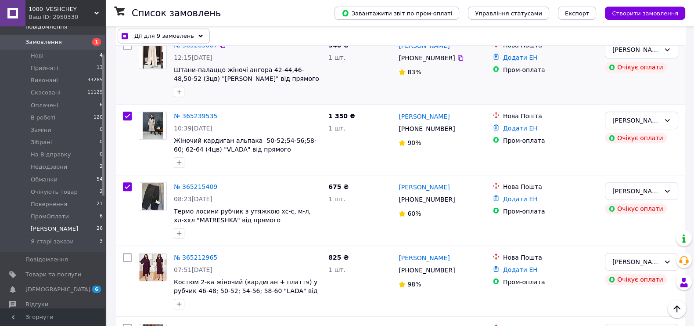
scroll to position [659, 0]
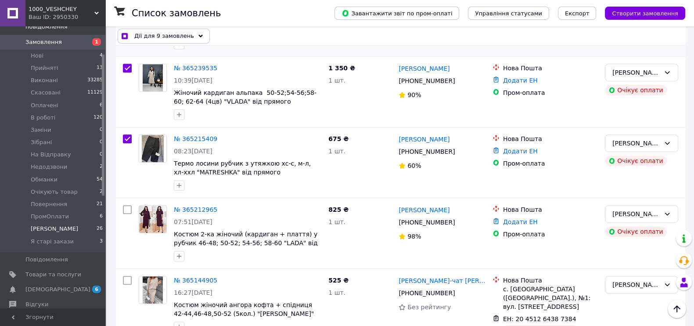
checkbox input "true"
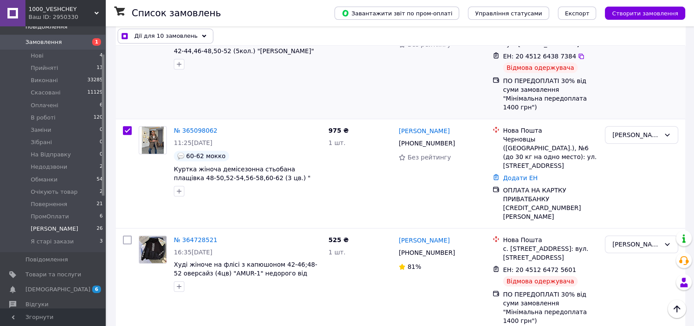
scroll to position [988, 0]
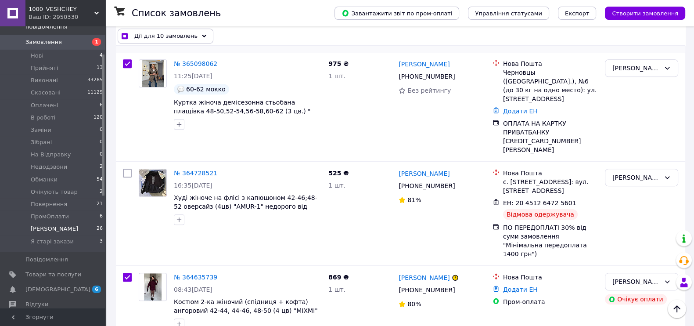
checkbox input "true"
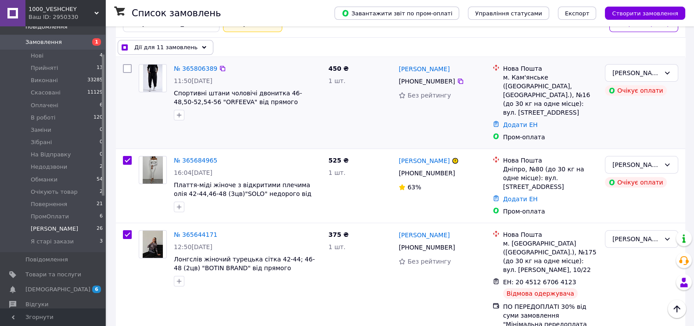
scroll to position [0, 0]
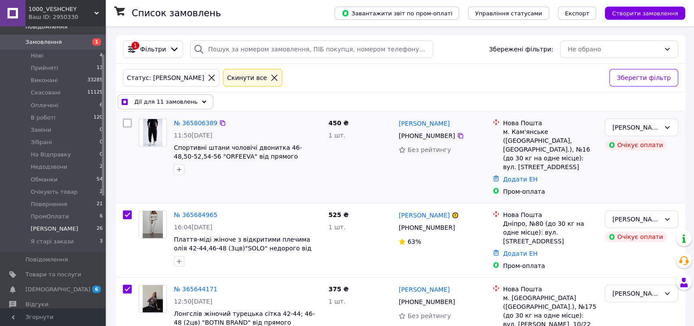
click at [129, 127] on input "checkbox" at bounding box center [127, 123] width 9 height 9
checkbox input "true"
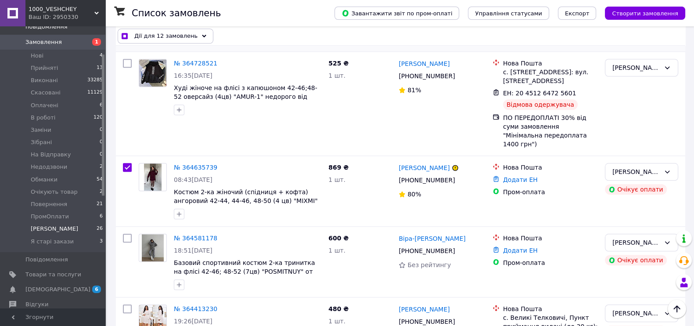
scroll to position [1208, 0]
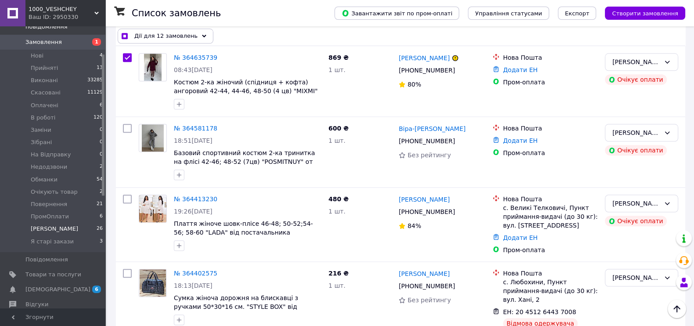
checkbox input "true"
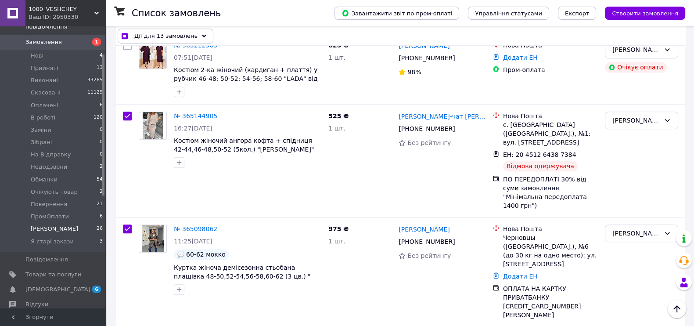
scroll to position [349, 0]
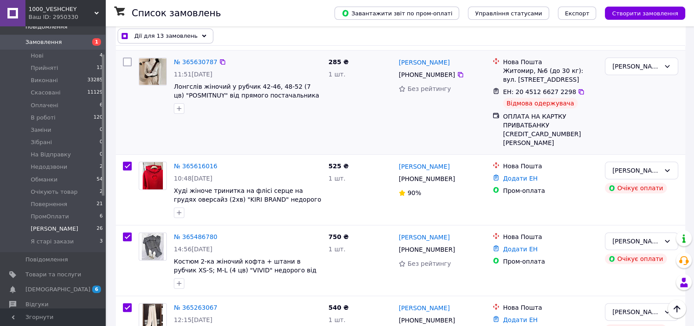
click at [126, 66] on input "checkbox" at bounding box center [127, 62] width 9 height 9
checkbox input "true"
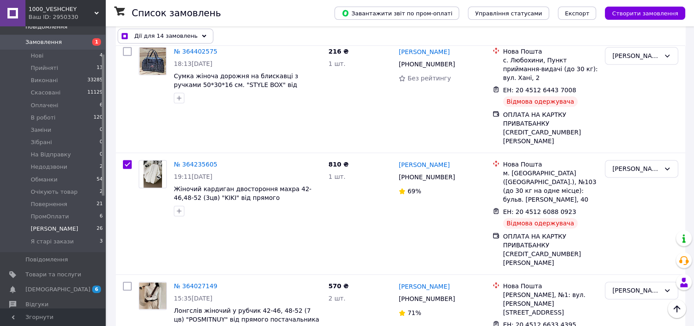
checkbox input "true"
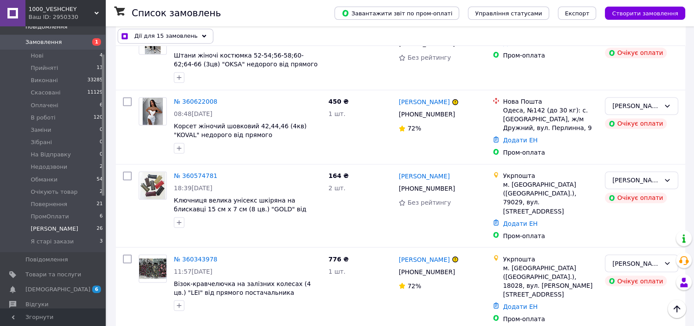
checkbox input "true"
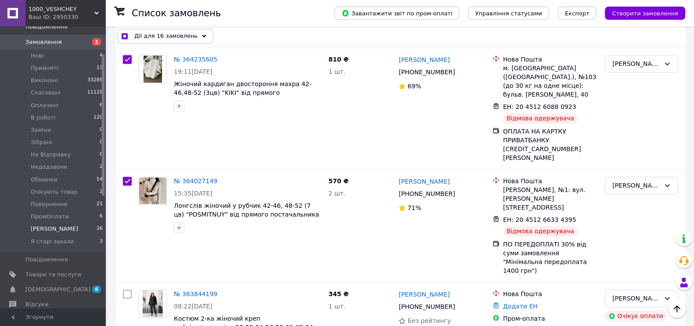
scroll to position [1484, 0]
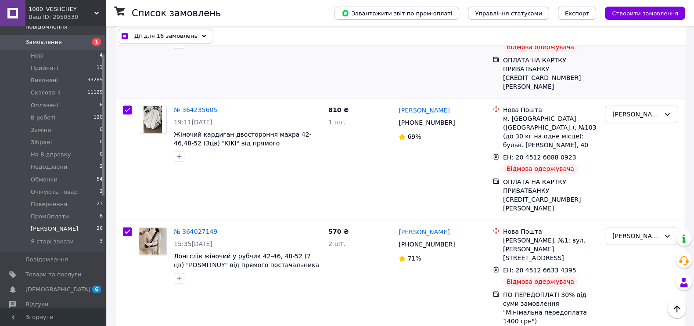
checkbox input "true"
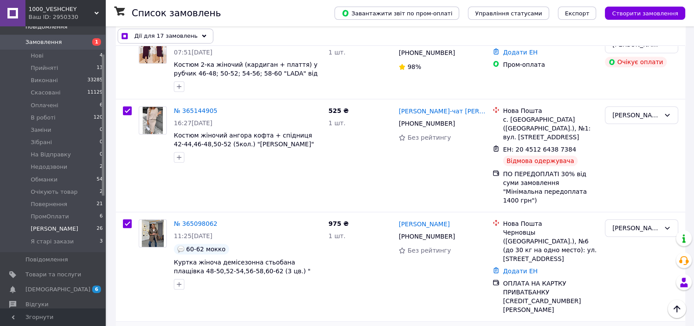
scroll to position [880, 0]
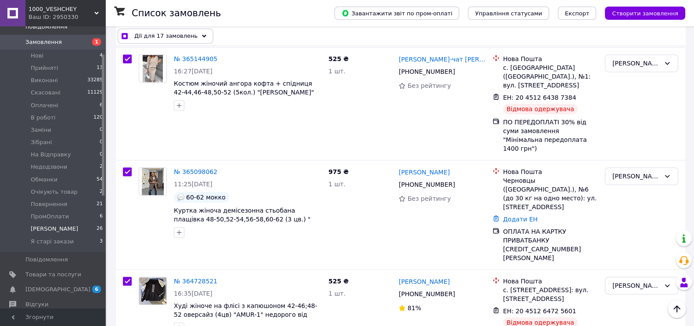
checkbox input "true"
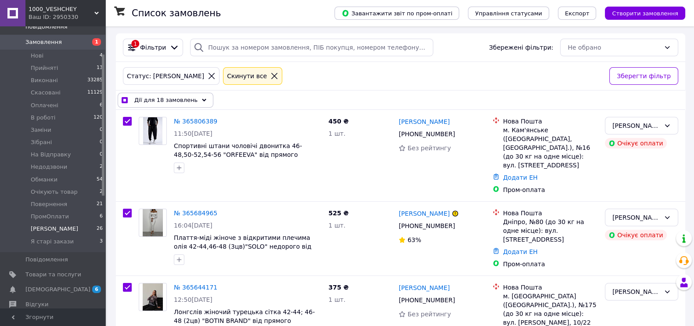
scroll to position [0, 0]
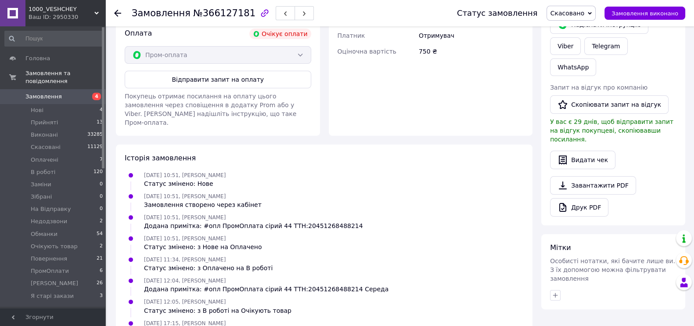
scroll to position [451, 0]
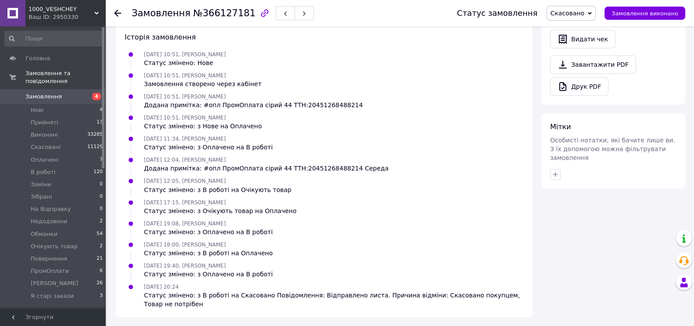
click at [575, 10] on span "Скасовано" at bounding box center [568, 13] width 34 height 7
click at [569, 77] on li "В роботі" at bounding box center [575, 70] width 56 height 13
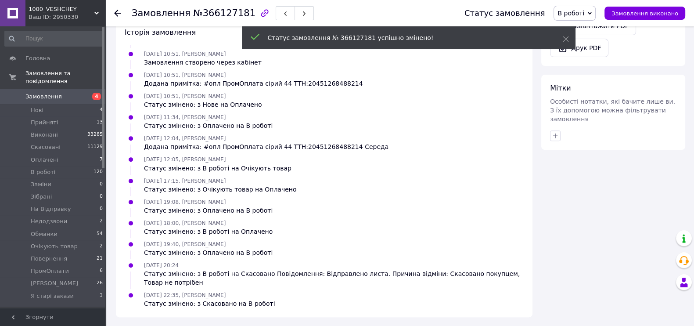
scroll to position [79, 0]
click at [212, 12] on span "№366127181" at bounding box center [224, 13] width 62 height 11
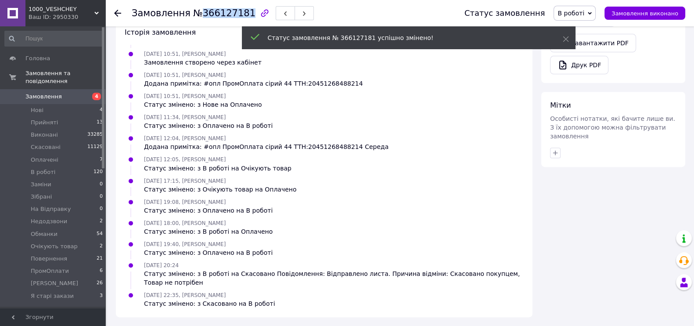
copy span "366127181"
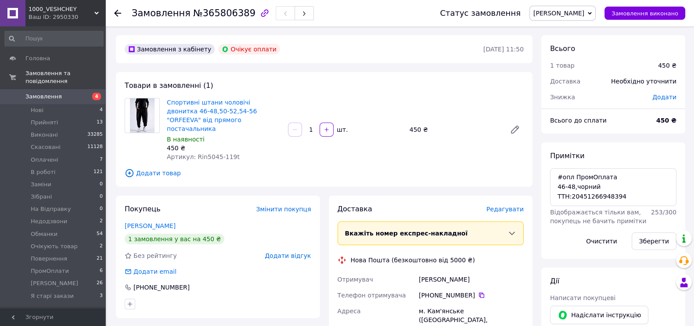
scroll to position [41, 0]
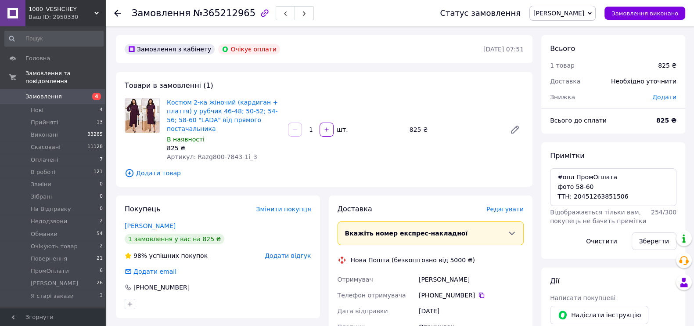
scroll to position [1, 0]
